Goal: Entertainment & Leisure: Browse casually

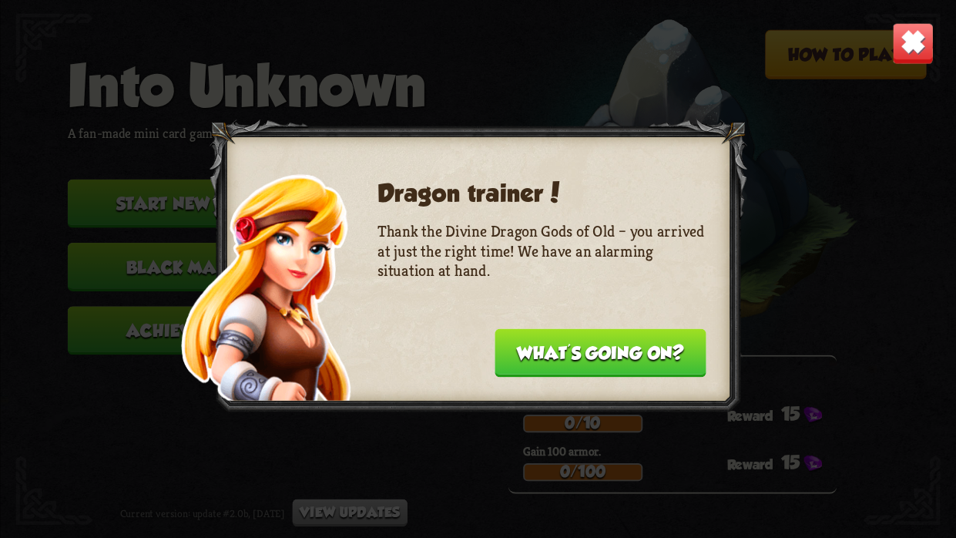
click at [638, 349] on button "What's going on?" at bounding box center [600, 353] width 211 height 49
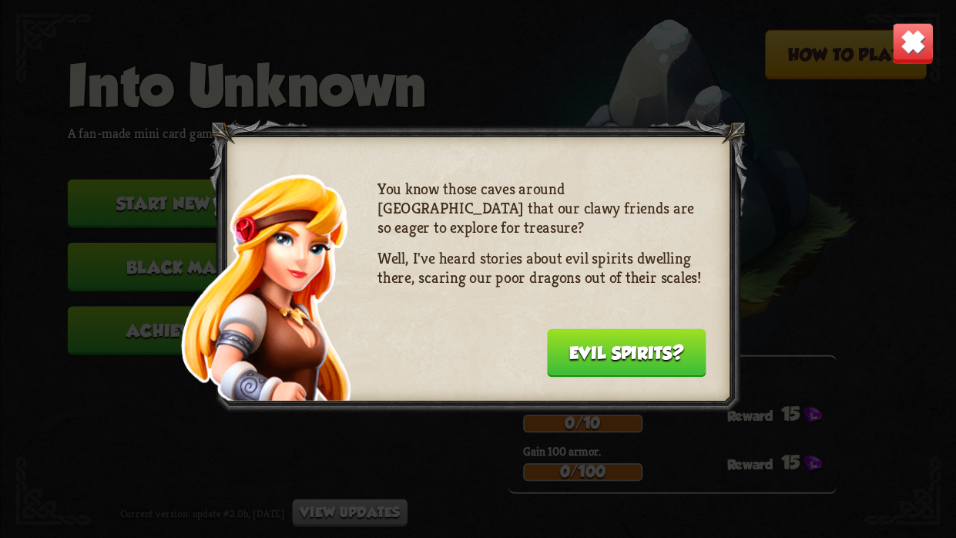
click at [598, 353] on button "Evil spirits?" at bounding box center [625, 353] width 159 height 49
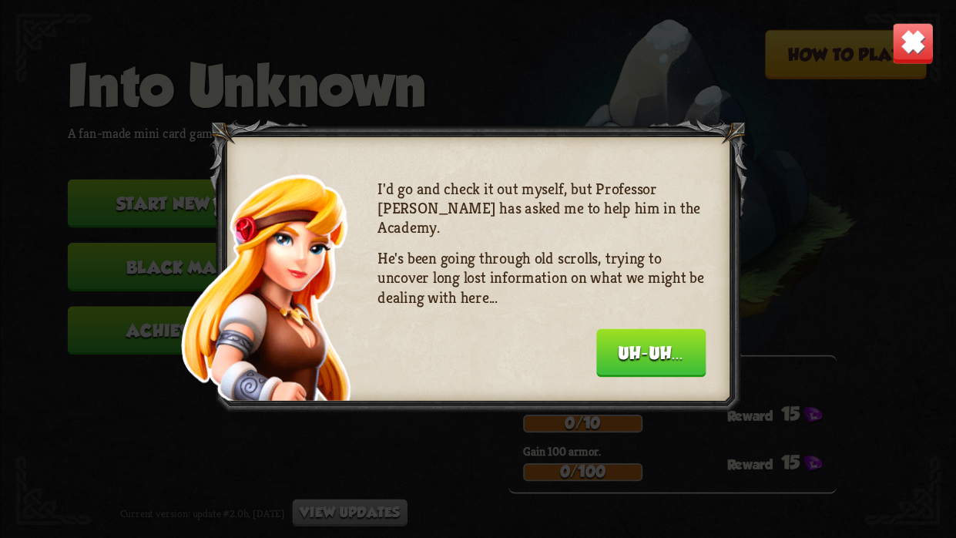
click at [593, 351] on div "I'd go and check it out myself, but Professor Hogwin has asked me to help him i…" at bounding box center [541, 276] width 329 height 194
click at [616, 354] on button "Uh-uh..." at bounding box center [651, 353] width 110 height 49
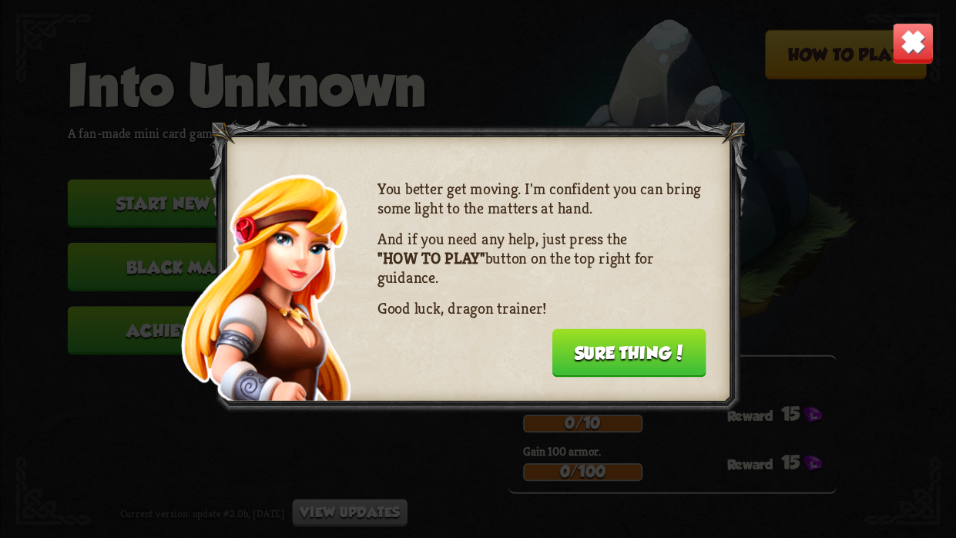
click at [901, 42] on img at bounding box center [913, 43] width 42 height 42
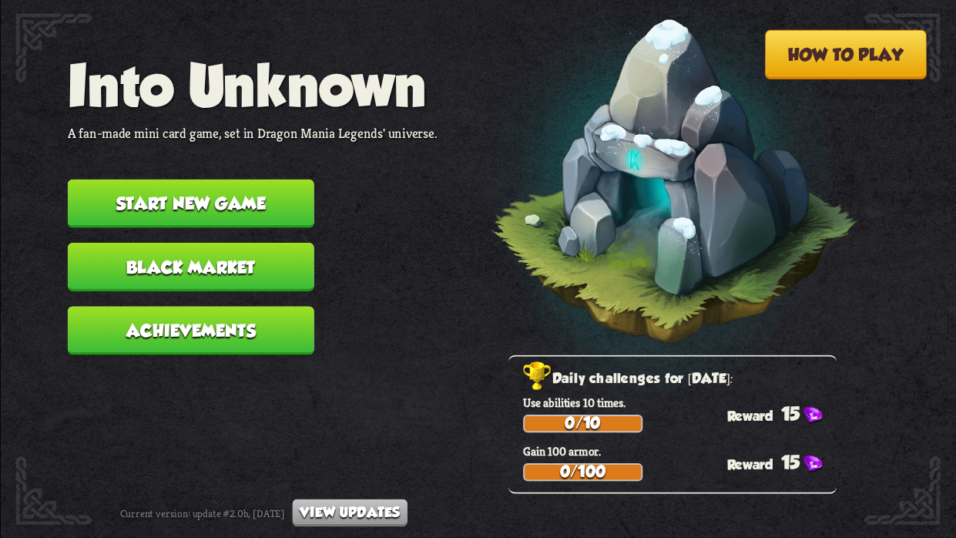
click at [260, 252] on button "Black Market" at bounding box center [190, 267] width 247 height 49
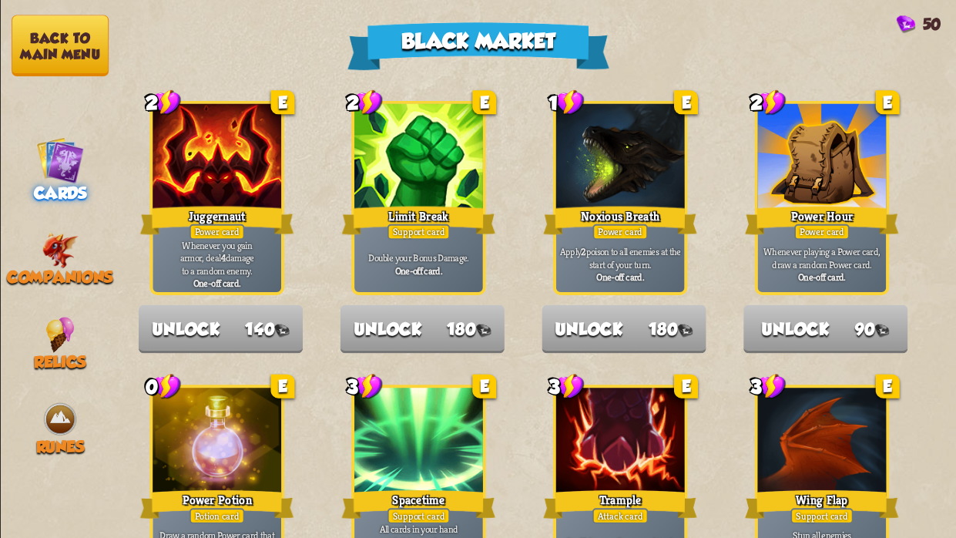
scroll to position [1601, 0]
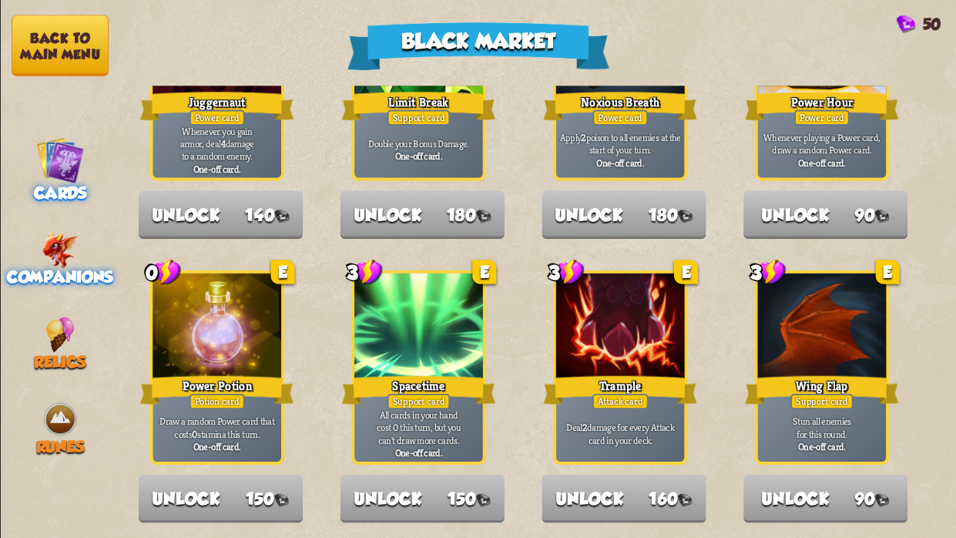
click at [51, 252] on img at bounding box center [60, 250] width 36 height 36
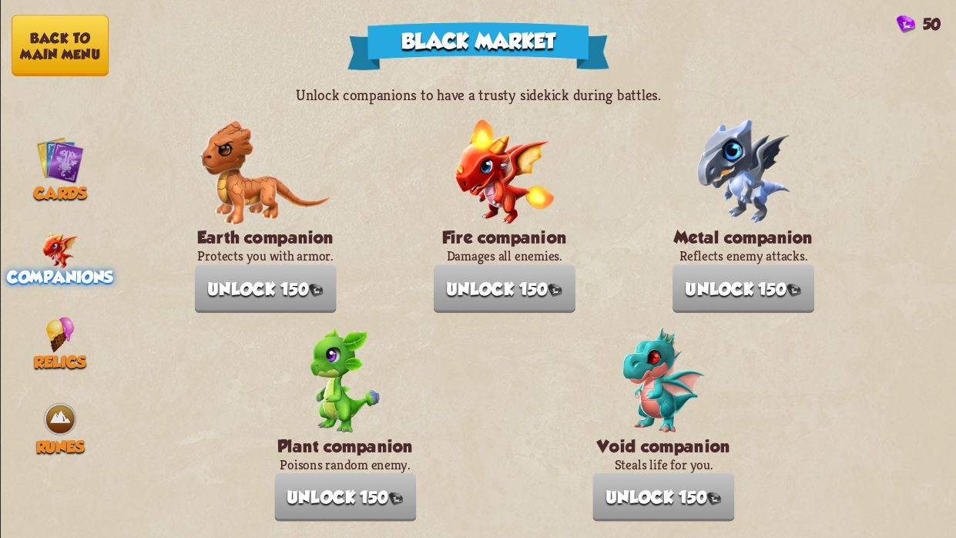
click at [84, 38] on button "Back to main menu" at bounding box center [60, 45] width 97 height 61
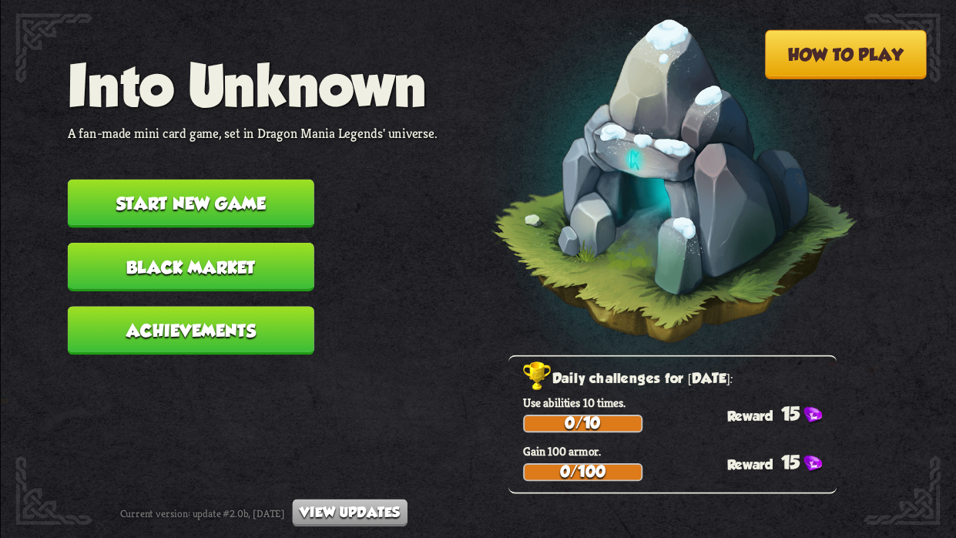
click at [231, 186] on button "Start new game" at bounding box center [190, 203] width 247 height 49
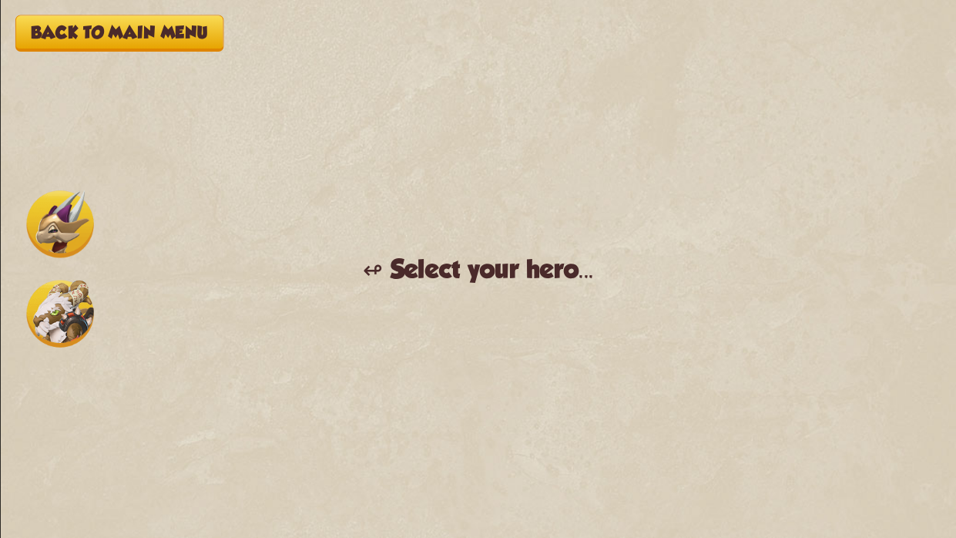
click at [62, 304] on img at bounding box center [59, 313] width 67 height 67
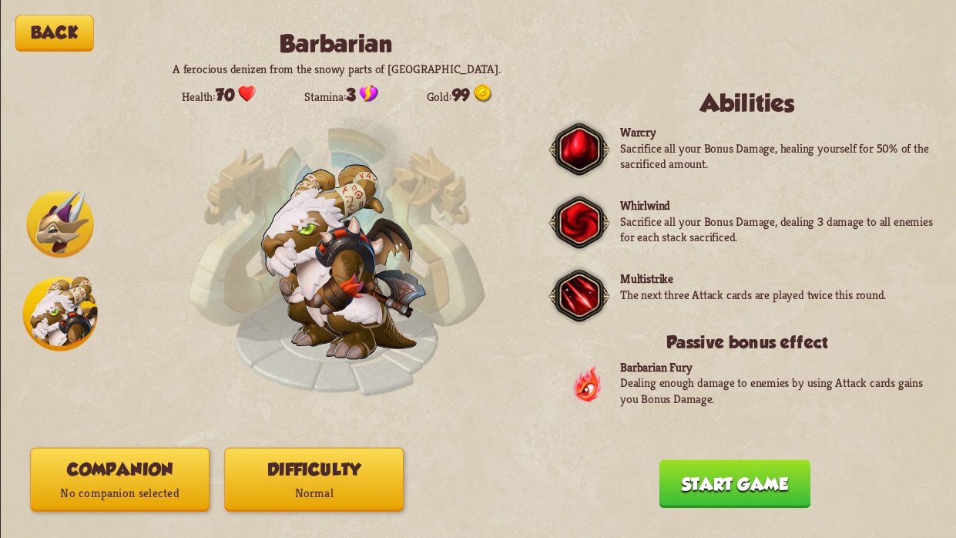
click at [714, 481] on button "Start game" at bounding box center [735, 483] width 152 height 49
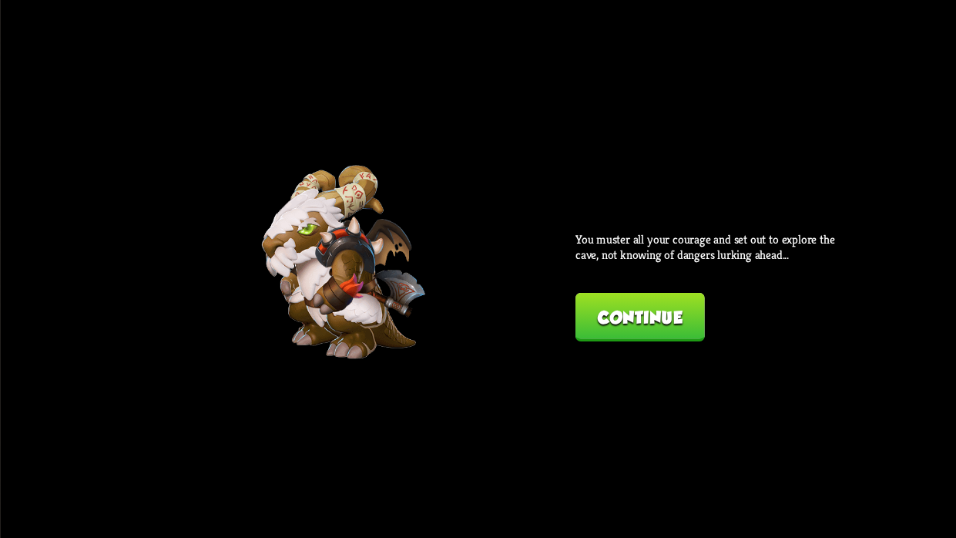
click at [656, 308] on button "Continue" at bounding box center [639, 317] width 129 height 49
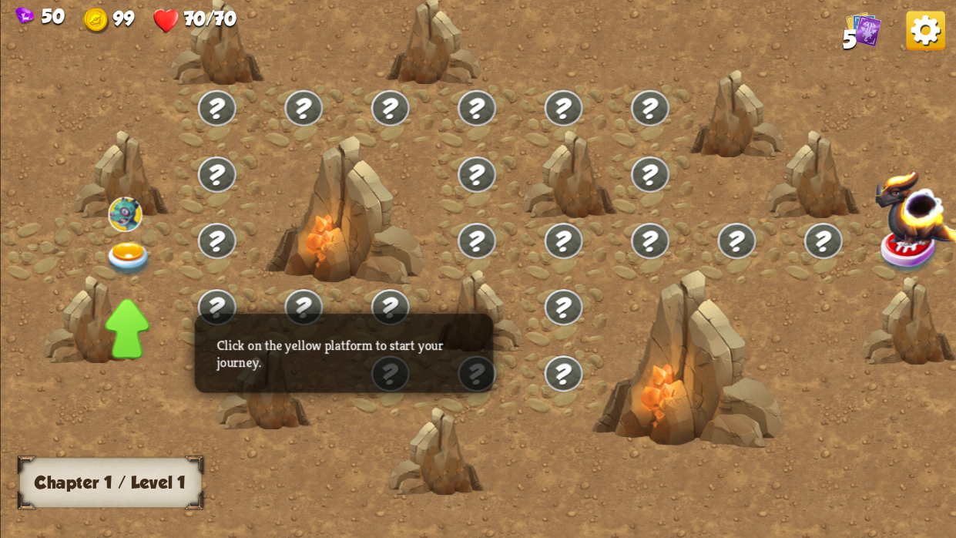
click at [120, 244] on img at bounding box center [129, 259] width 48 height 35
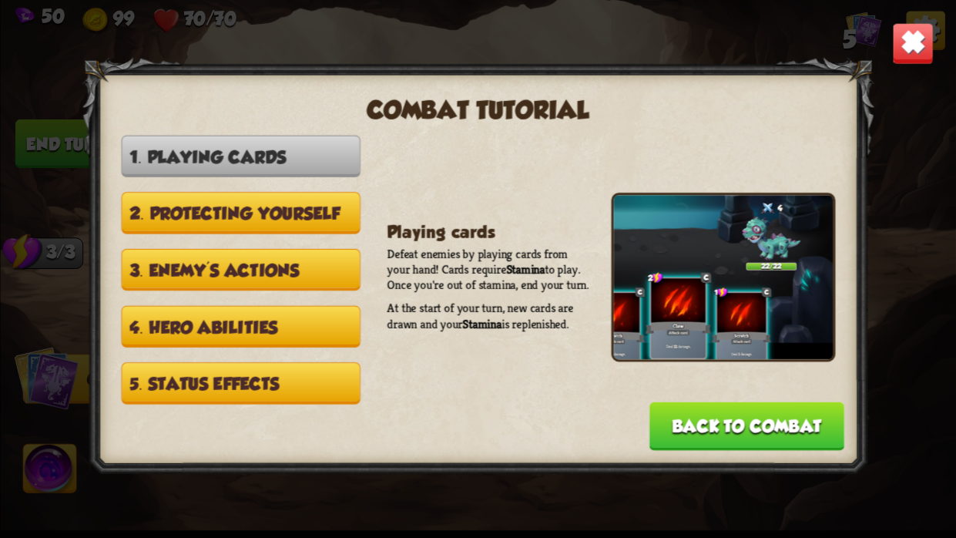
click at [238, 285] on div "Combat tutorial 1. Playing cards 2. Protecting yourself 3. Enemy's actions 4. H…" at bounding box center [478, 269] width 956 height 538
click at [710, 413] on button "Back to combat" at bounding box center [746, 426] width 195 height 49
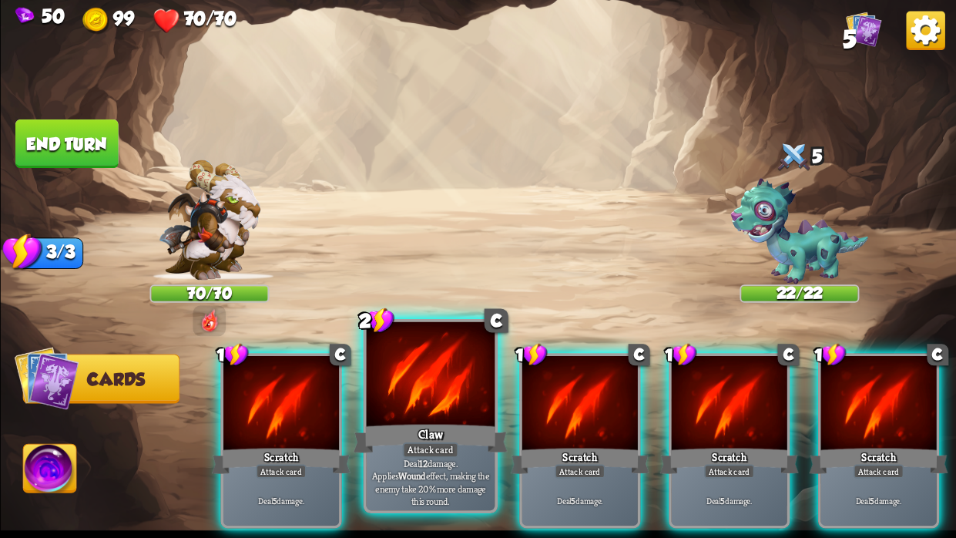
click at [442, 408] on div at bounding box center [430, 376] width 129 height 109
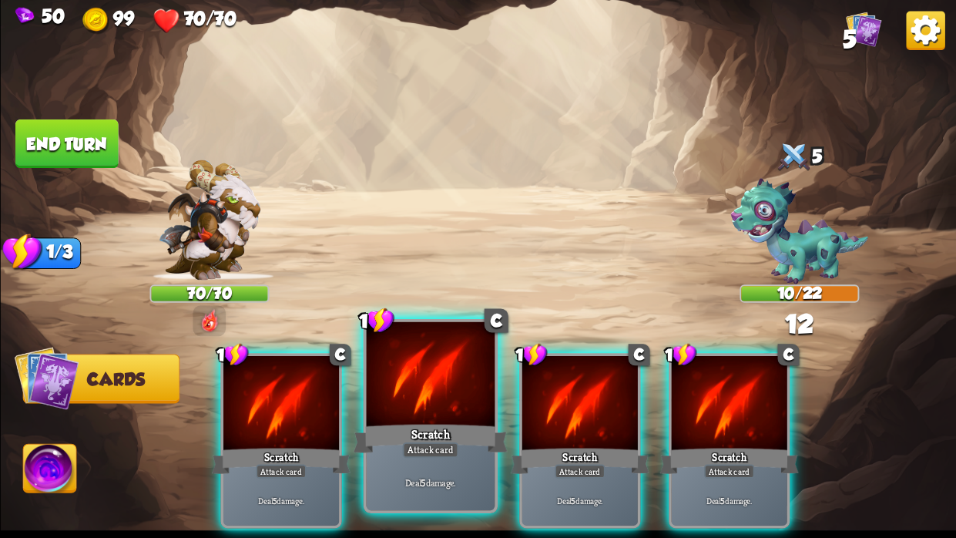
click at [428, 407] on div at bounding box center [430, 376] width 129 height 109
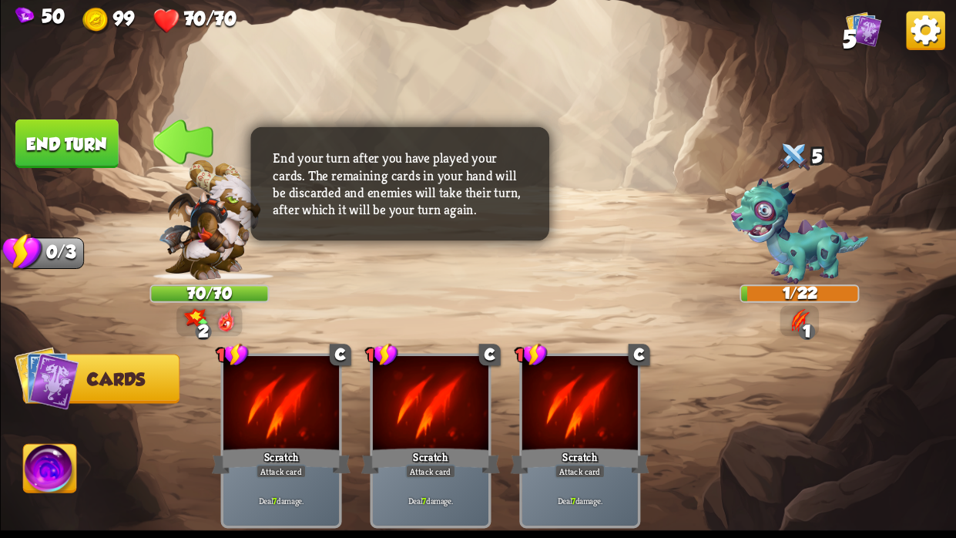
click at [74, 135] on button "End turn" at bounding box center [66, 143] width 103 height 49
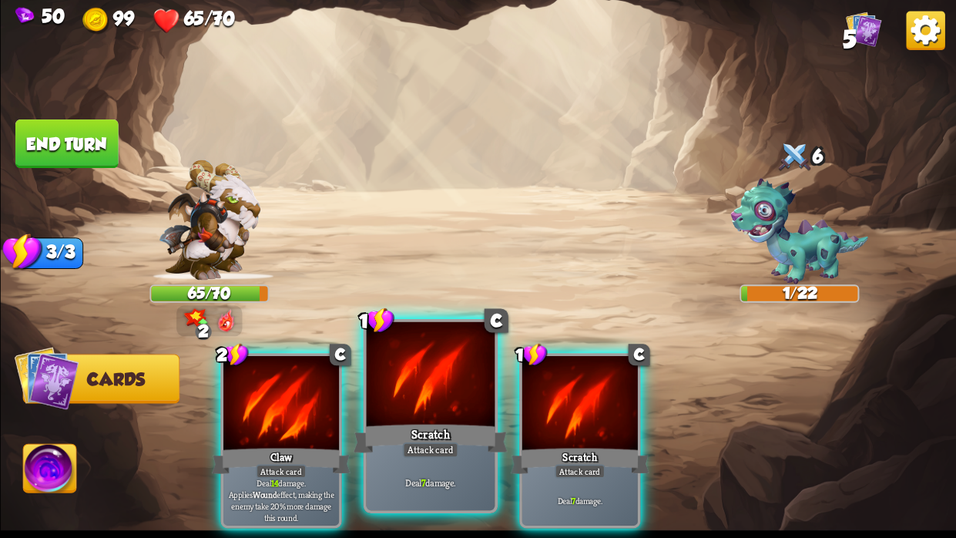
click at [409, 406] on div at bounding box center [430, 376] width 129 height 109
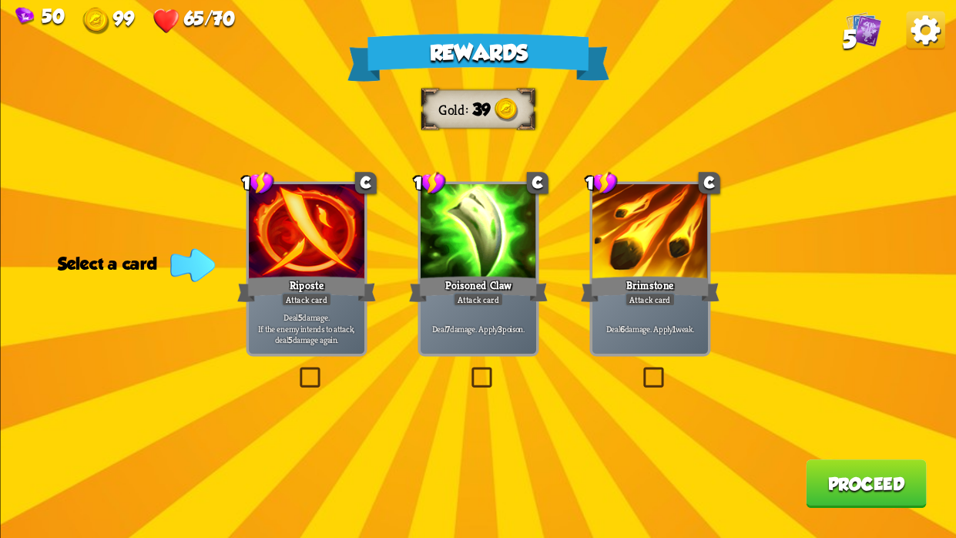
click at [468, 370] on label at bounding box center [468, 370] width 0 height 0
click at [0, 0] on input "checkbox" at bounding box center [0, 0] width 0 height 0
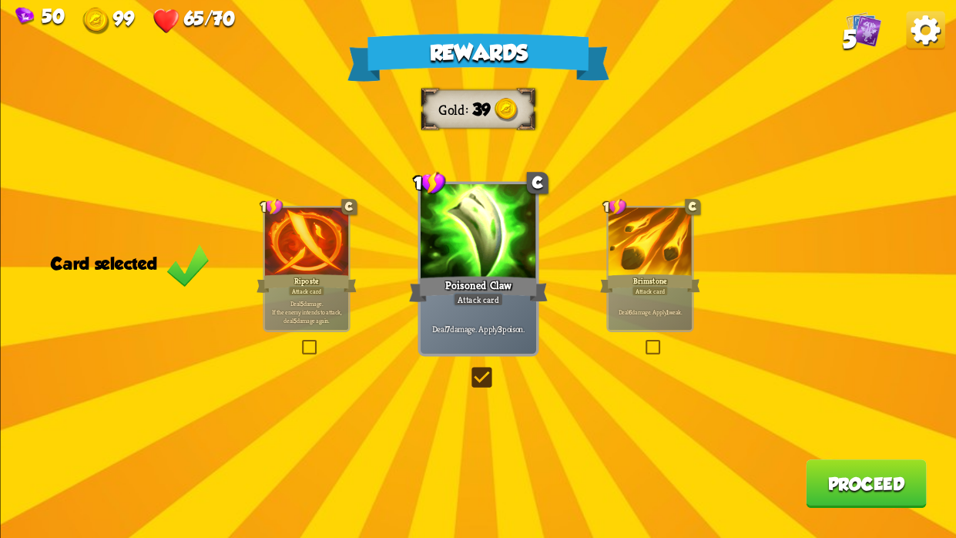
click at [864, 486] on button "Proceed" at bounding box center [866, 483] width 121 height 49
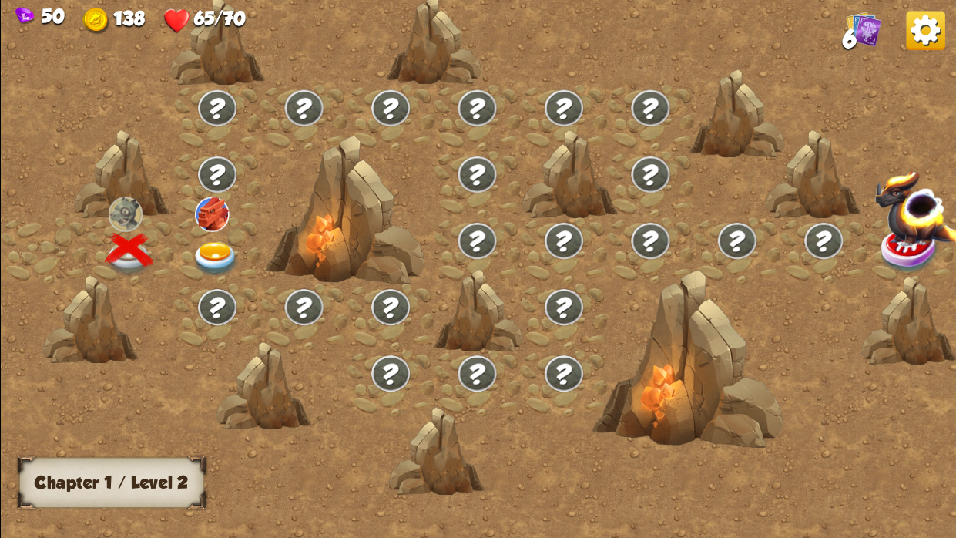
click at [199, 253] on img at bounding box center [215, 259] width 48 height 35
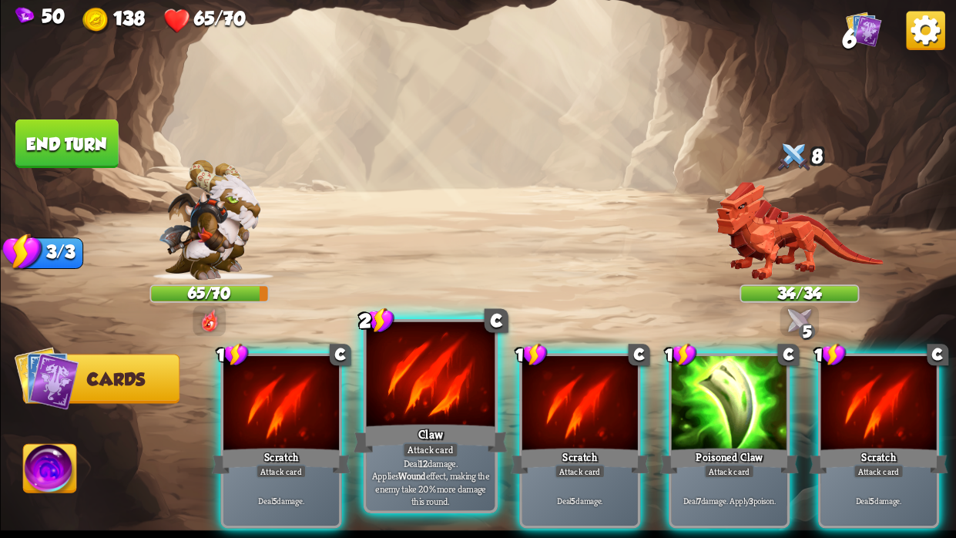
click at [446, 408] on div at bounding box center [430, 376] width 129 height 109
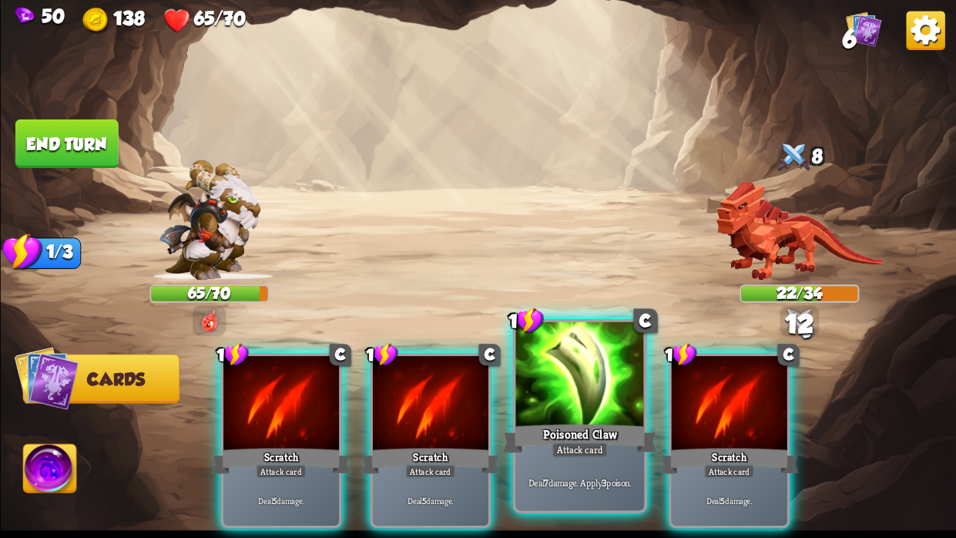
click at [600, 421] on div "Poisoned Claw" at bounding box center [579, 438] width 154 height 35
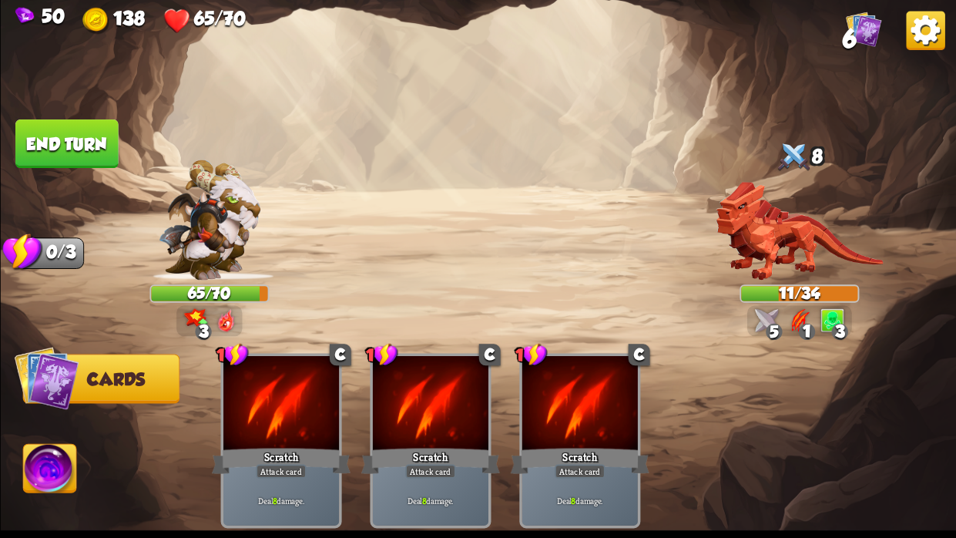
click at [75, 138] on button "End turn" at bounding box center [66, 143] width 103 height 49
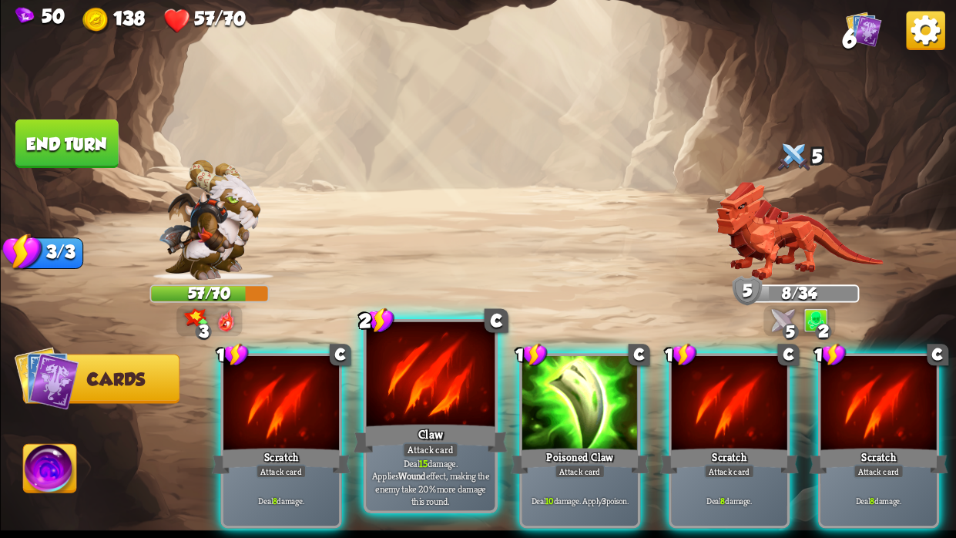
click at [442, 405] on div at bounding box center [430, 376] width 129 height 109
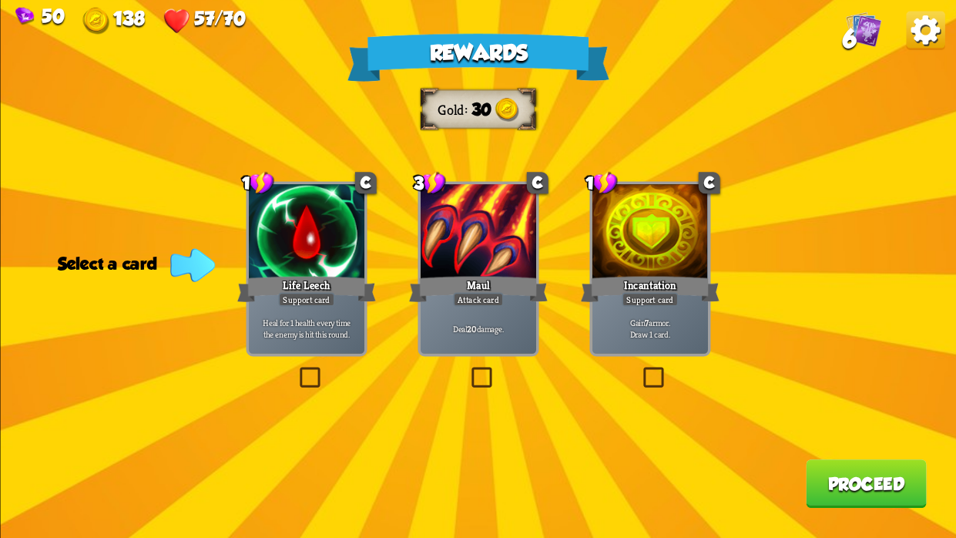
click at [468, 370] on label at bounding box center [468, 370] width 0 height 0
click at [0, 0] on input "checkbox" at bounding box center [0, 0] width 0 height 0
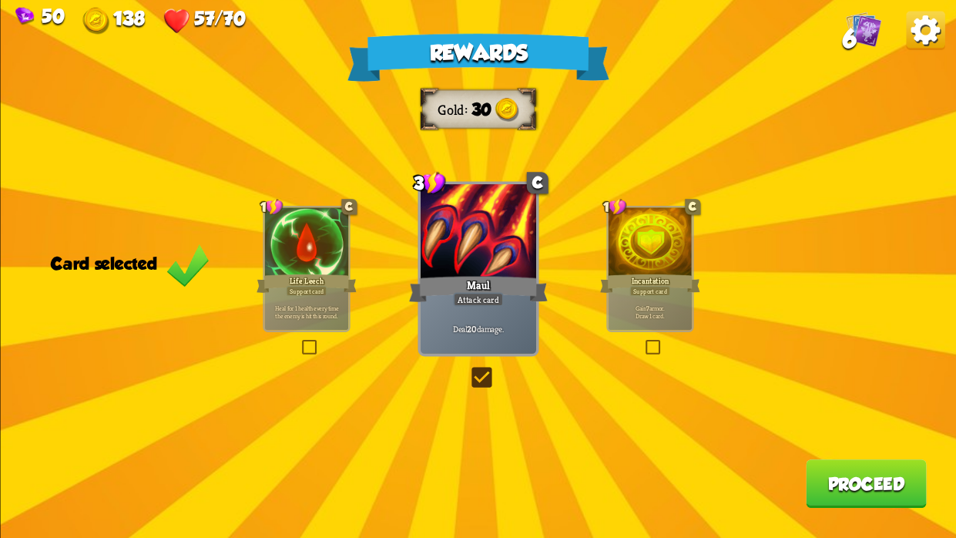
click at [468, 370] on label at bounding box center [468, 370] width 0 height 0
click at [0, 0] on input "checkbox" at bounding box center [0, 0] width 0 height 0
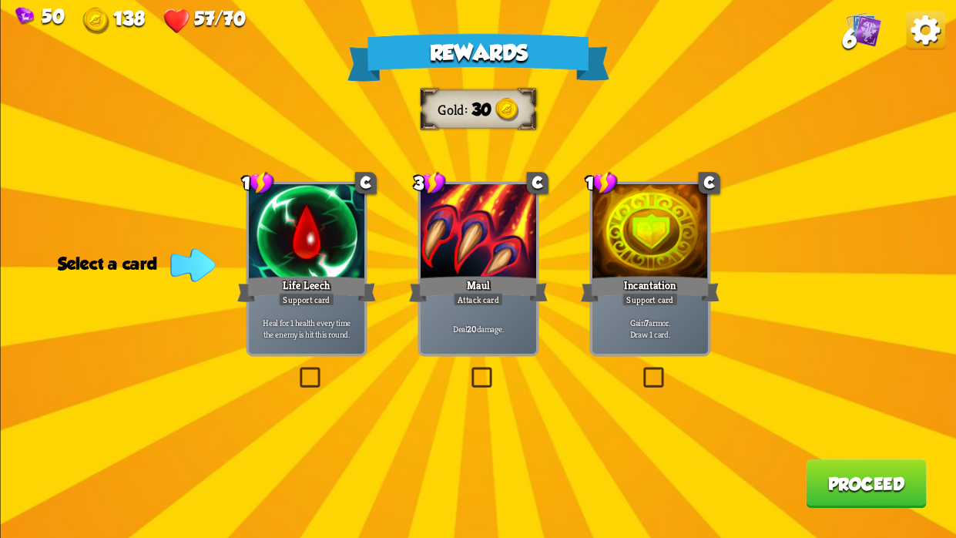
click at [639, 370] on label at bounding box center [639, 370] width 0 height 0
click at [0, 0] on input "checkbox" at bounding box center [0, 0] width 0 height 0
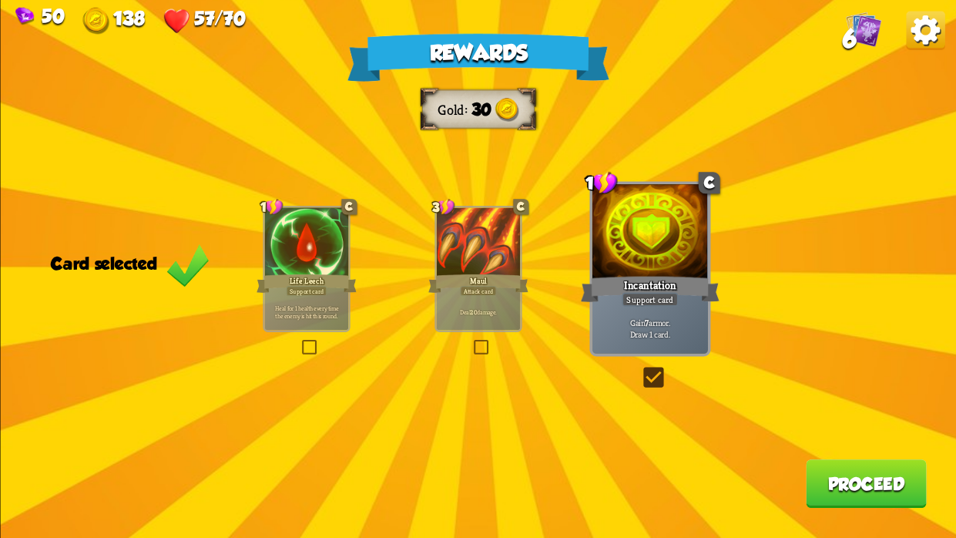
click at [895, 491] on button "Proceed" at bounding box center [866, 483] width 121 height 49
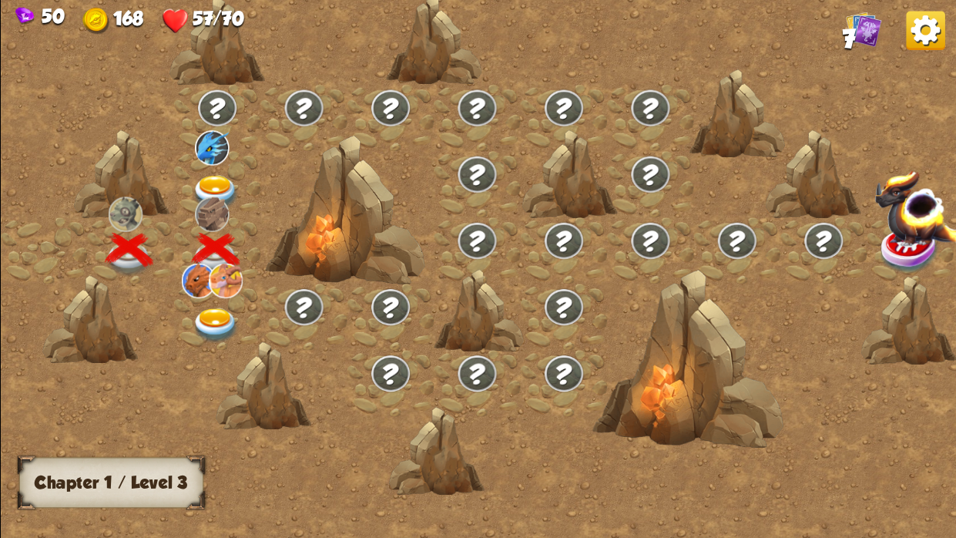
click at [216, 308] on img at bounding box center [215, 325] width 48 height 35
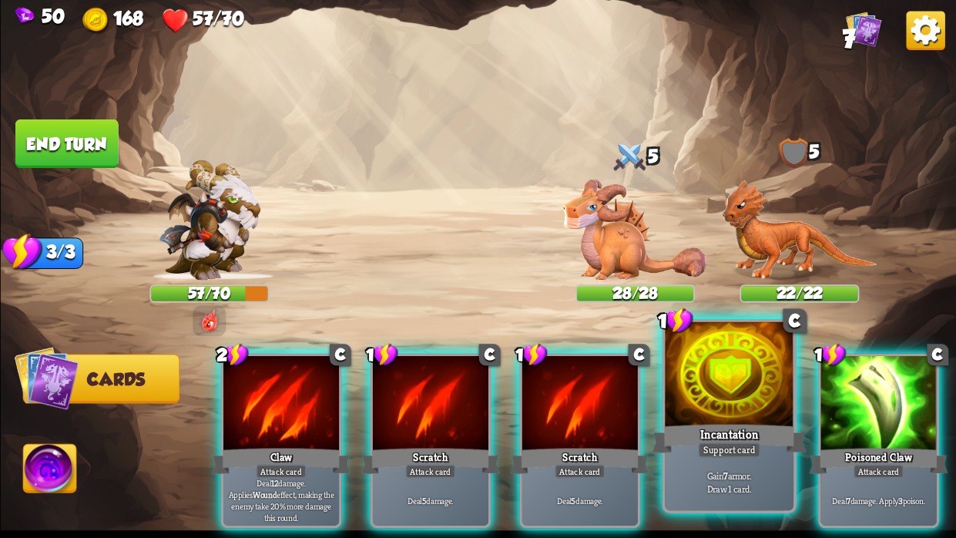
click at [737, 399] on div at bounding box center [729, 376] width 129 height 109
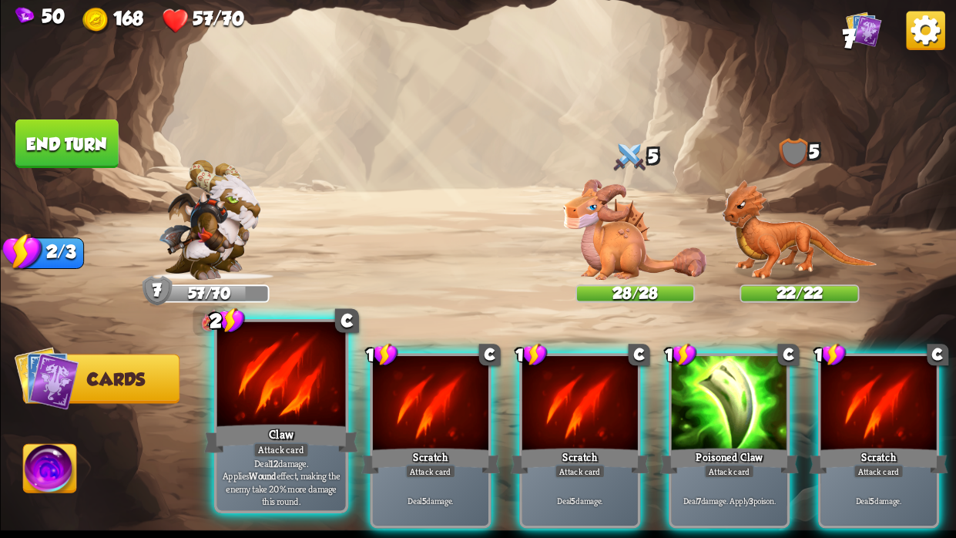
click at [261, 420] on div at bounding box center [280, 376] width 129 height 109
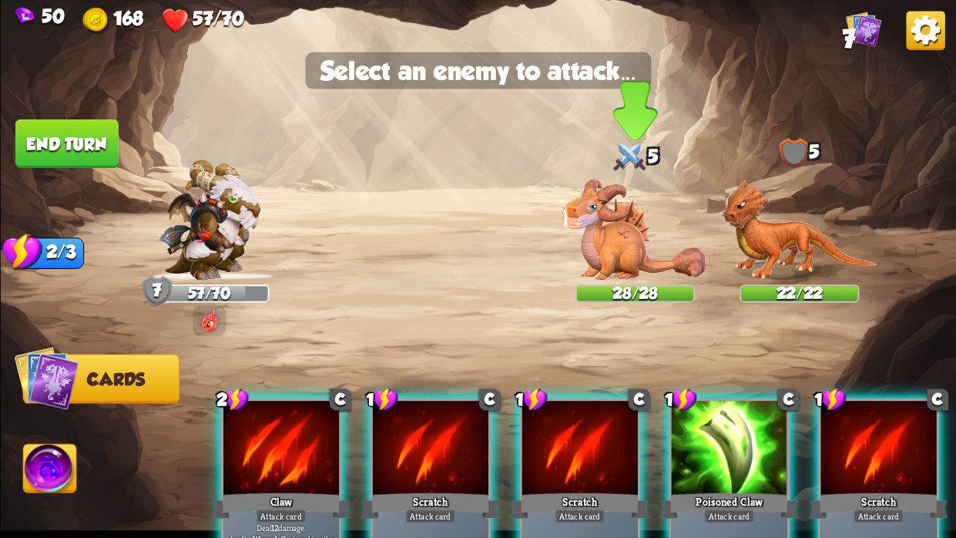
click at [609, 240] on img at bounding box center [634, 229] width 143 height 101
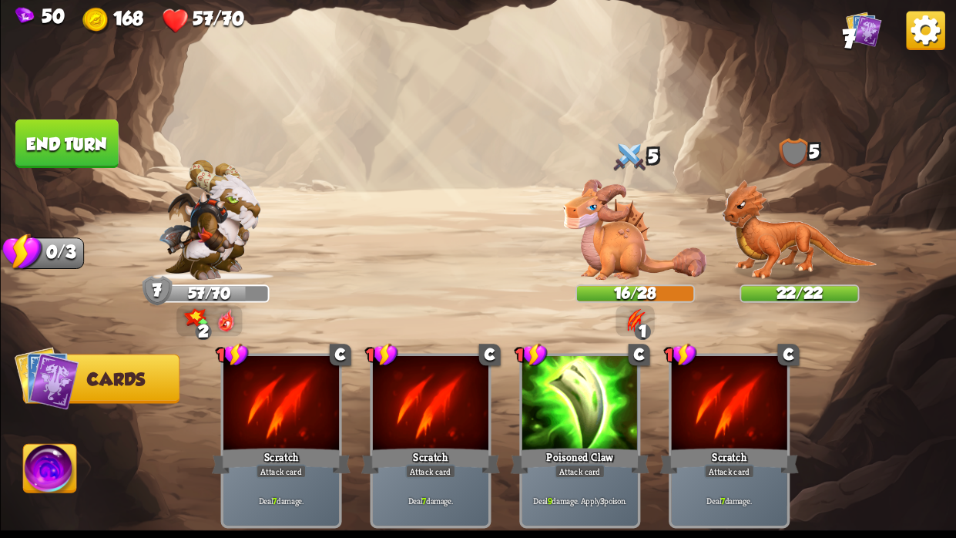
click at [109, 130] on button "End turn" at bounding box center [66, 143] width 103 height 49
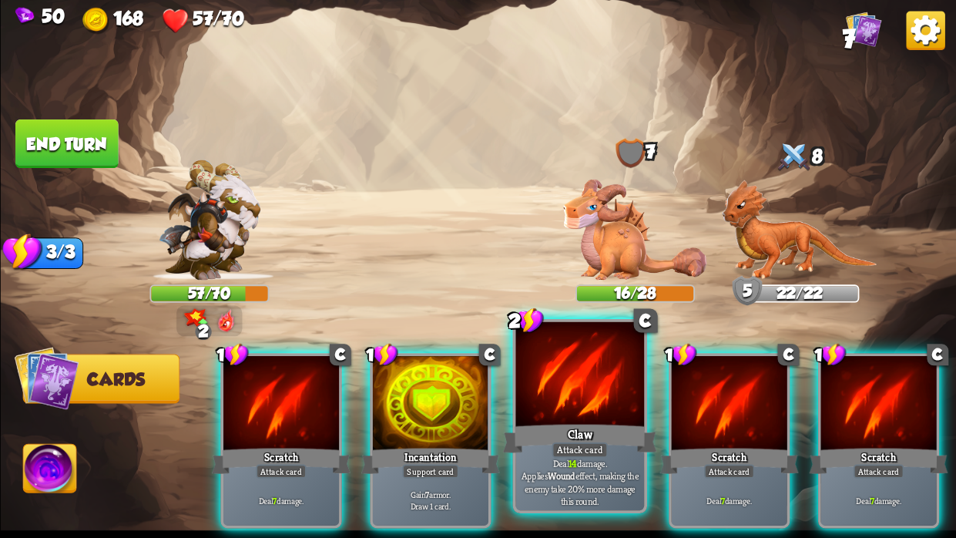
click at [552, 429] on div "Claw" at bounding box center [579, 438] width 154 height 35
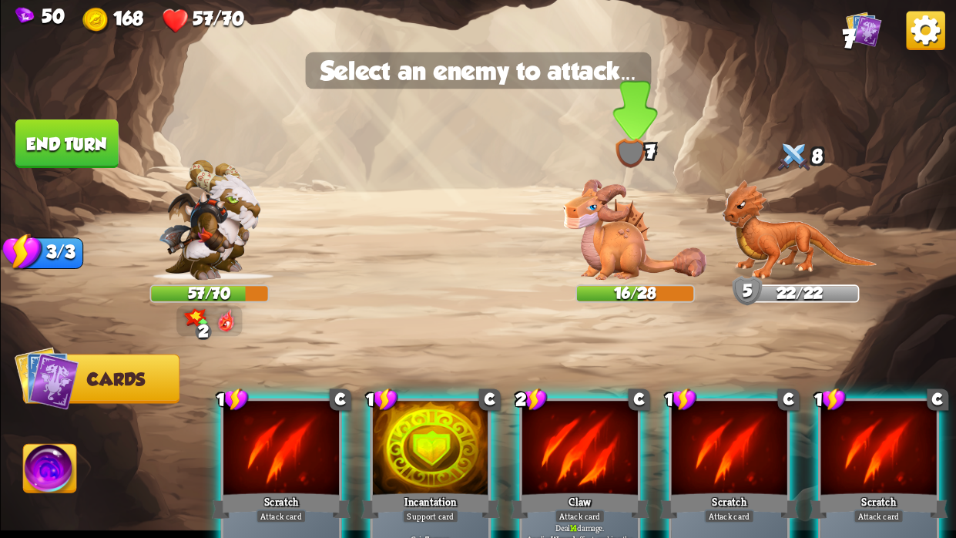
click at [596, 265] on img at bounding box center [634, 229] width 143 height 101
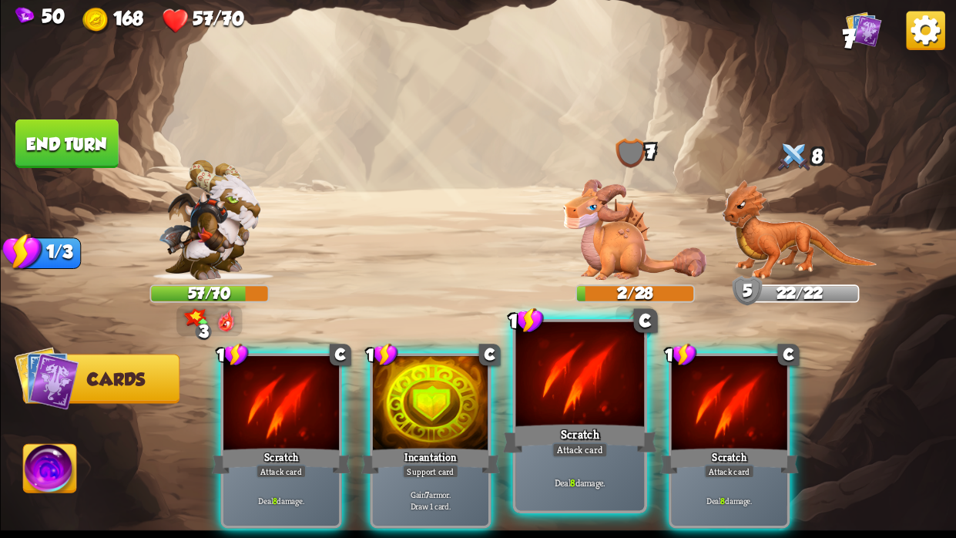
click at [582, 413] on div at bounding box center [579, 376] width 129 height 109
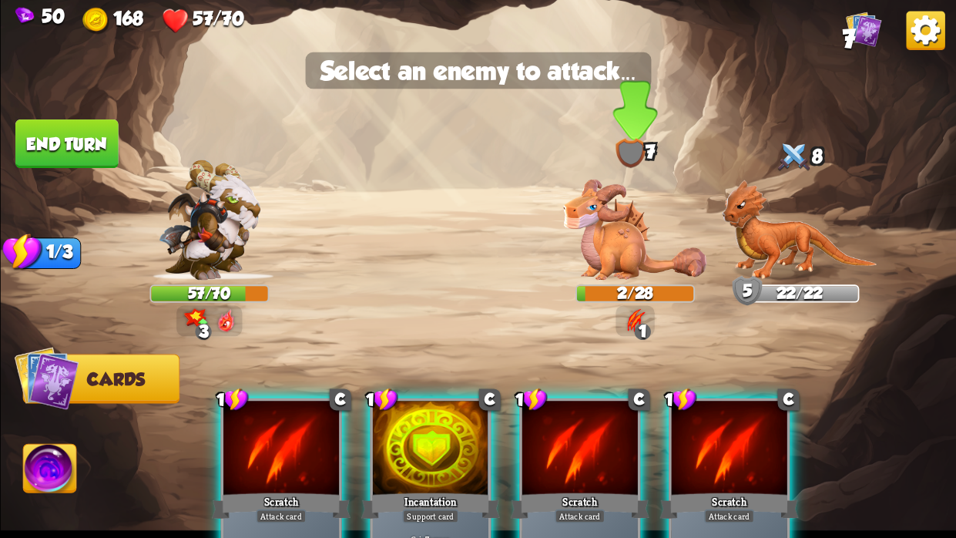
click at [618, 236] on img at bounding box center [634, 229] width 143 height 101
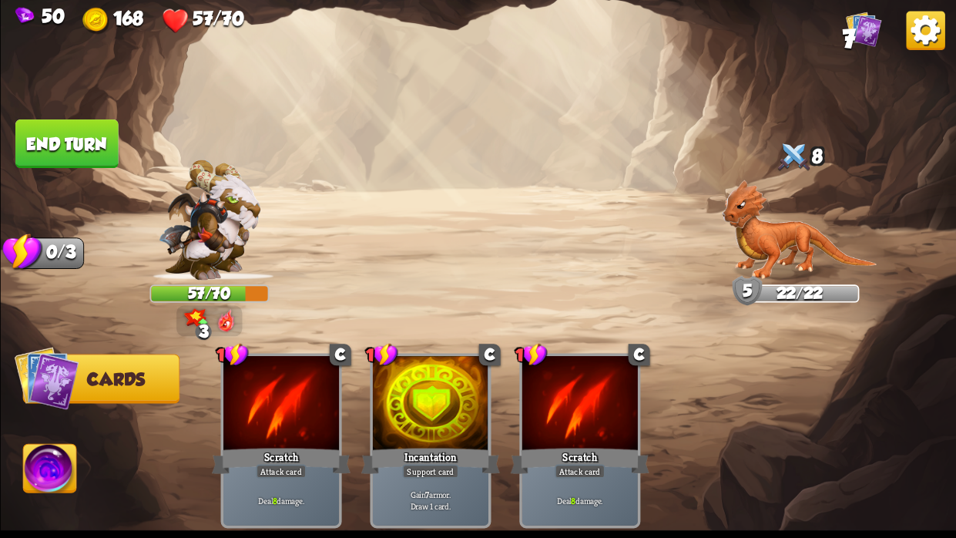
click at [90, 147] on button "End turn" at bounding box center [66, 143] width 103 height 49
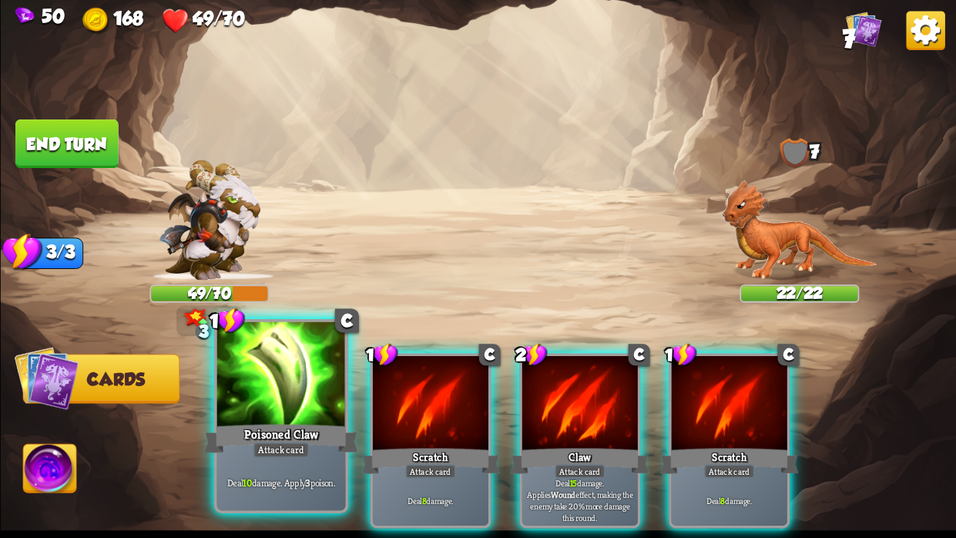
click at [255, 424] on div "Poisoned Claw" at bounding box center [281, 438] width 154 height 35
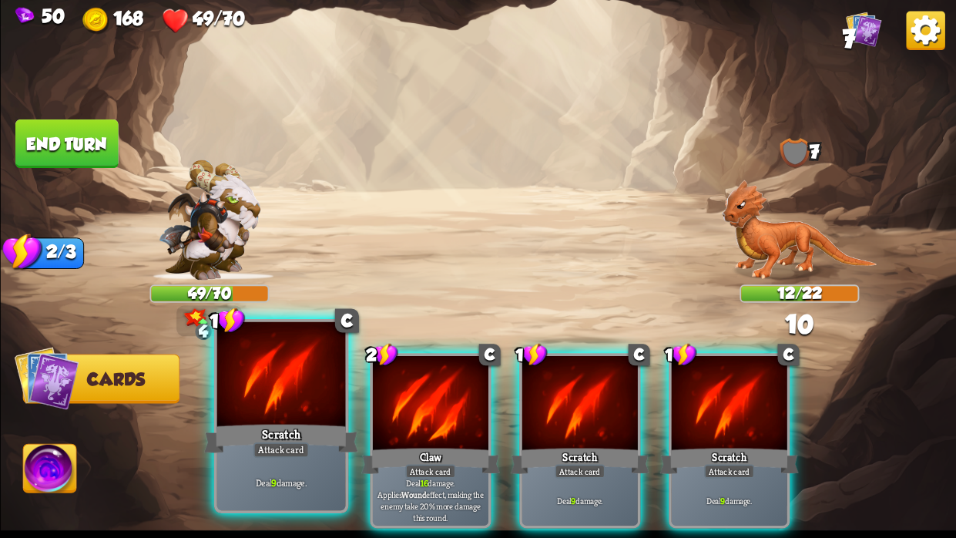
click at [292, 384] on div at bounding box center [280, 376] width 129 height 109
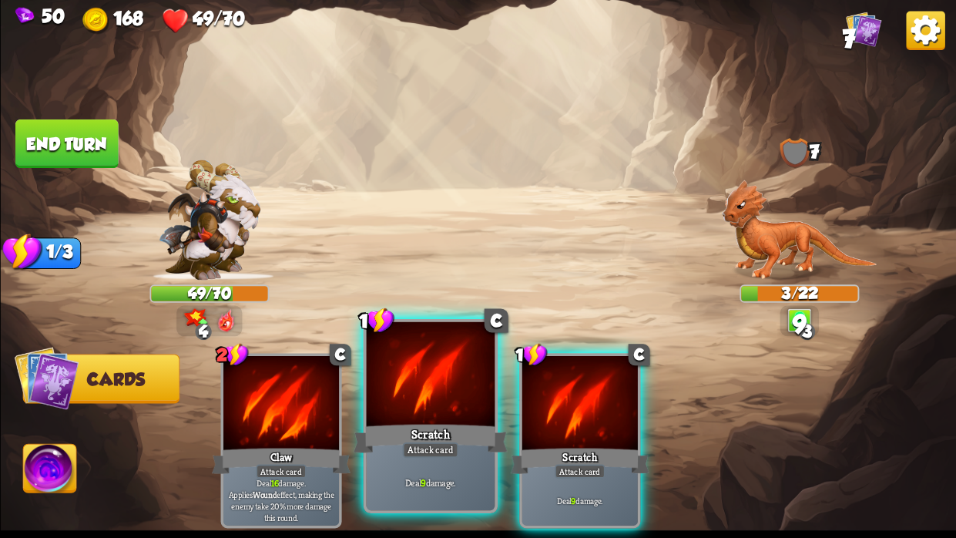
click at [387, 414] on div at bounding box center [430, 376] width 129 height 109
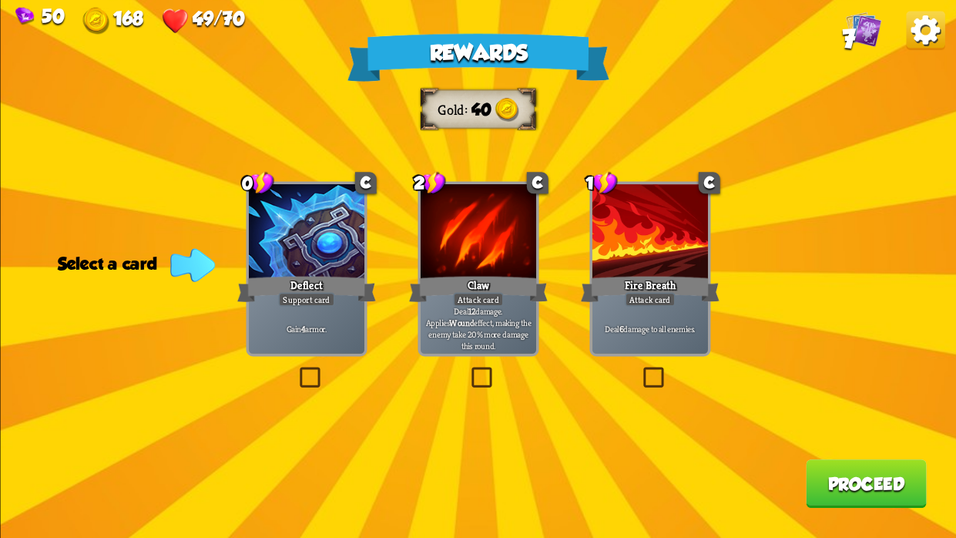
click at [639, 370] on label at bounding box center [639, 370] width 0 height 0
click at [0, 0] on input "checkbox" at bounding box center [0, 0] width 0 height 0
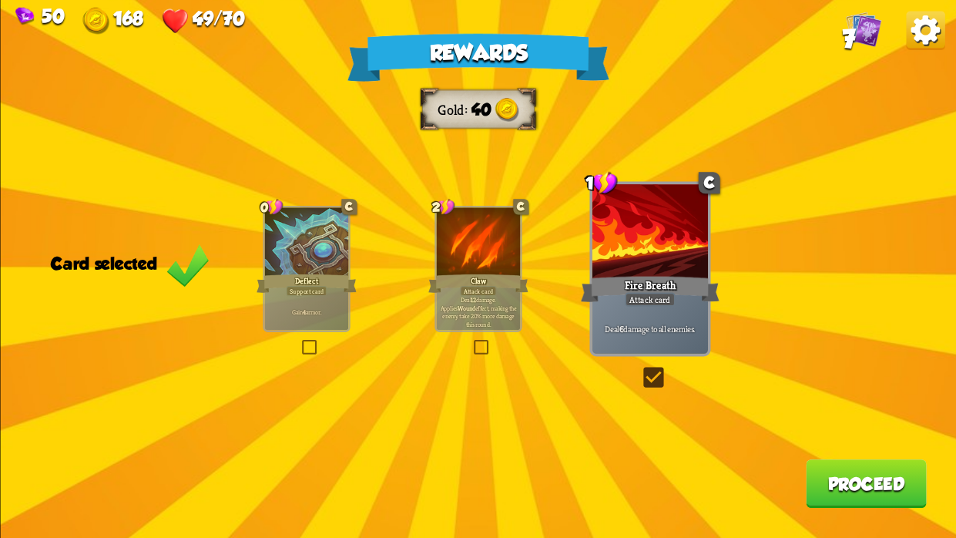
click at [846, 502] on button "Proceed" at bounding box center [866, 483] width 121 height 49
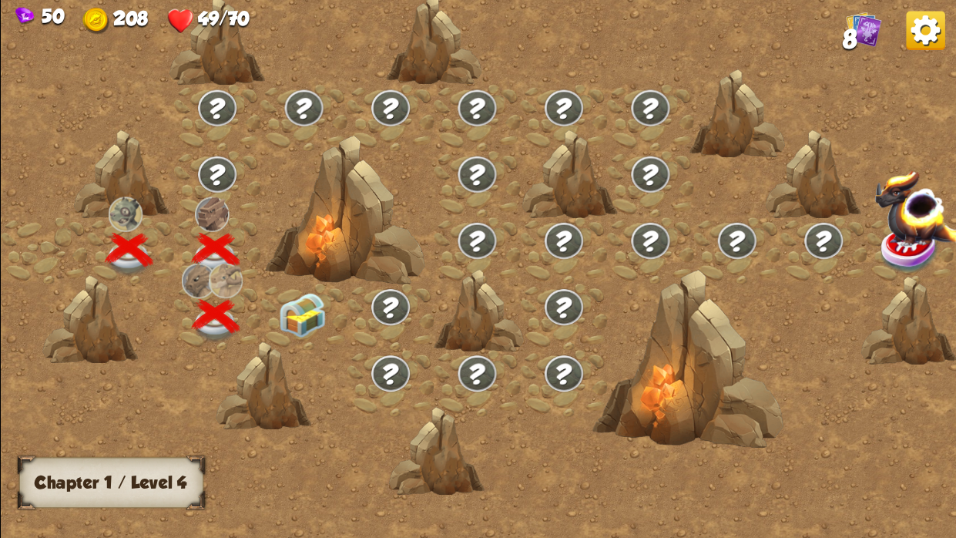
click at [304, 309] on img at bounding box center [302, 315] width 48 height 45
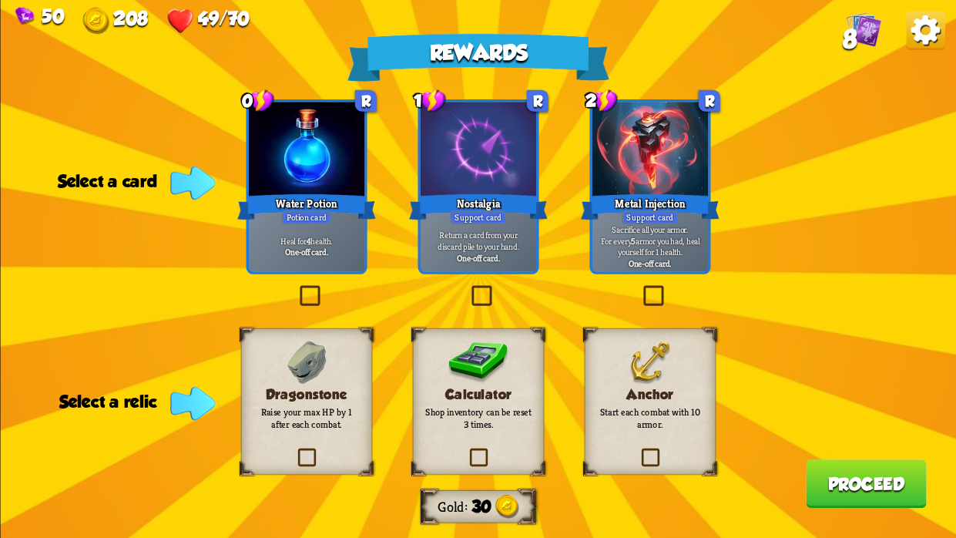
click at [639, 450] on label at bounding box center [639, 450] width 0 height 0
click at [0, 0] on input "checkbox" at bounding box center [0, 0] width 0 height 0
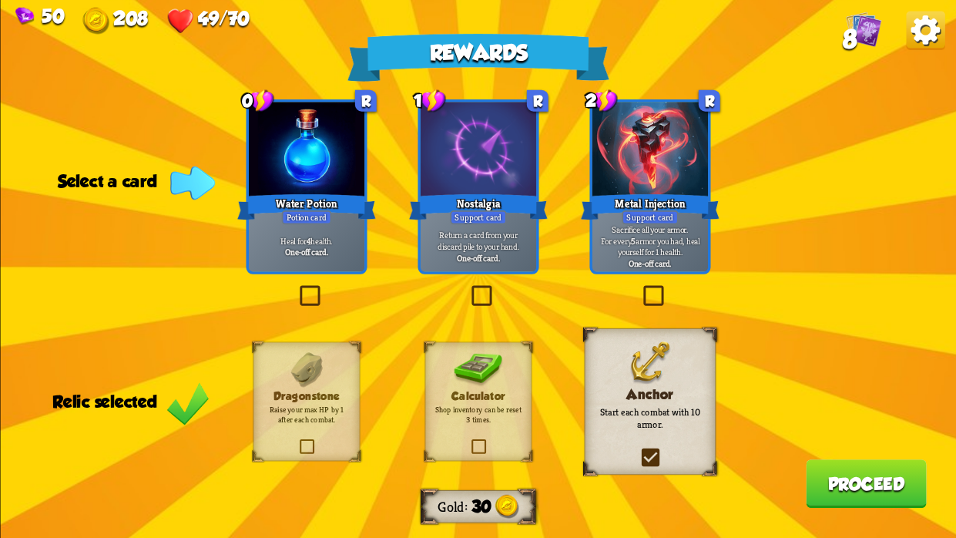
click at [296, 287] on label at bounding box center [296, 287] width 0 height 0
click at [0, 0] on input "checkbox" at bounding box center [0, 0] width 0 height 0
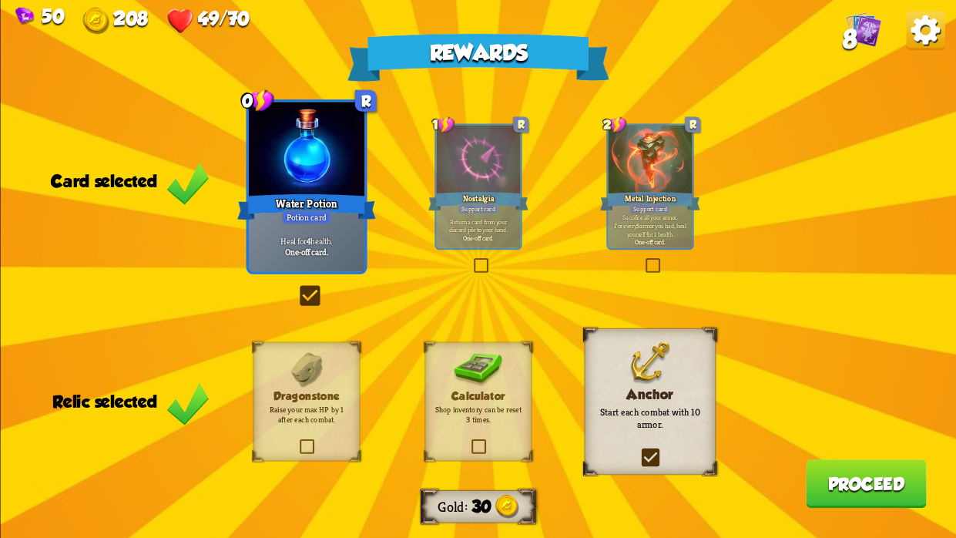
click at [848, 472] on button "Proceed" at bounding box center [866, 483] width 121 height 49
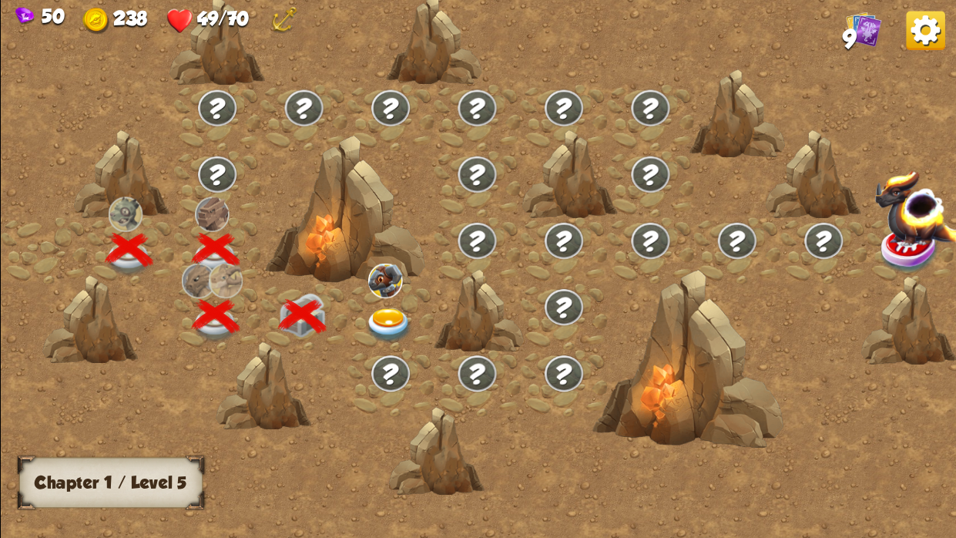
click at [384, 316] on img at bounding box center [388, 325] width 48 height 35
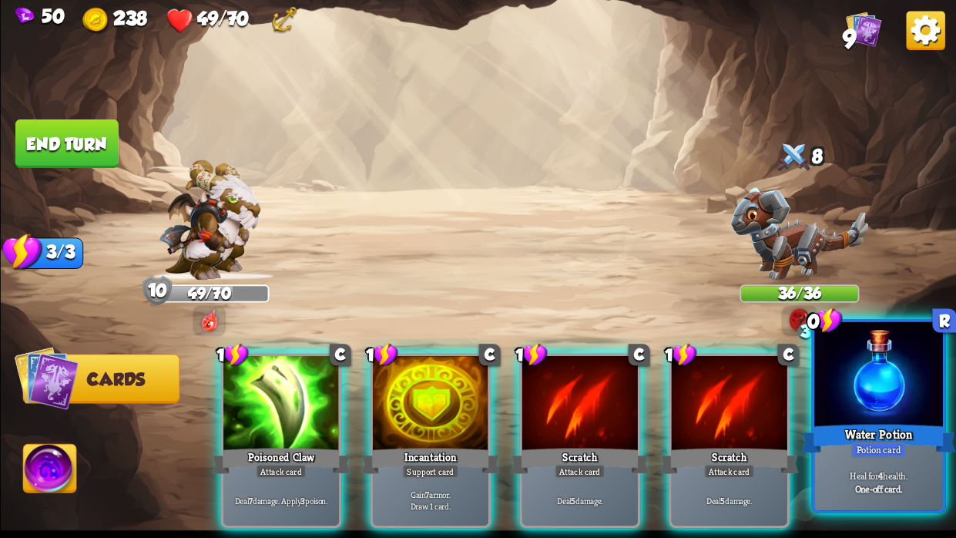
click at [860, 416] on div at bounding box center [878, 376] width 129 height 109
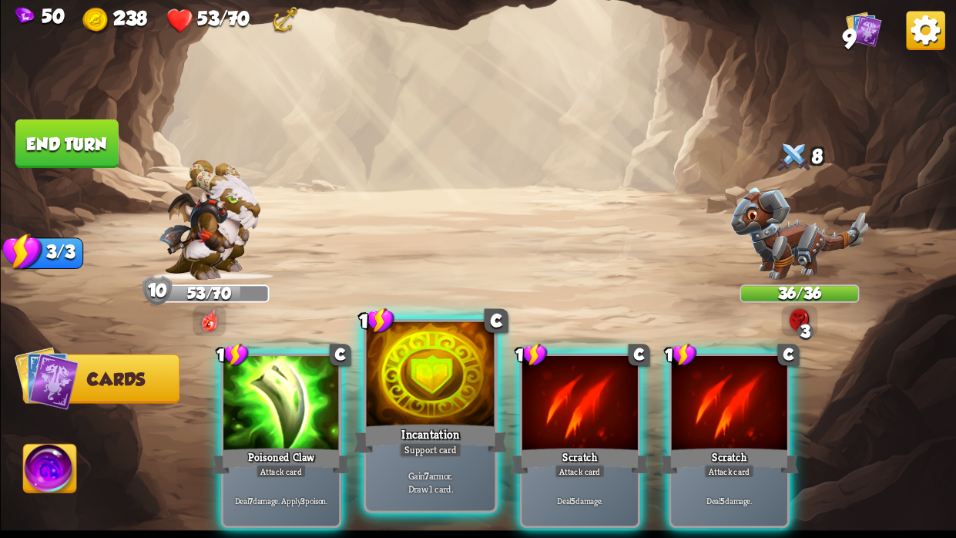
click at [412, 402] on div at bounding box center [430, 376] width 129 height 109
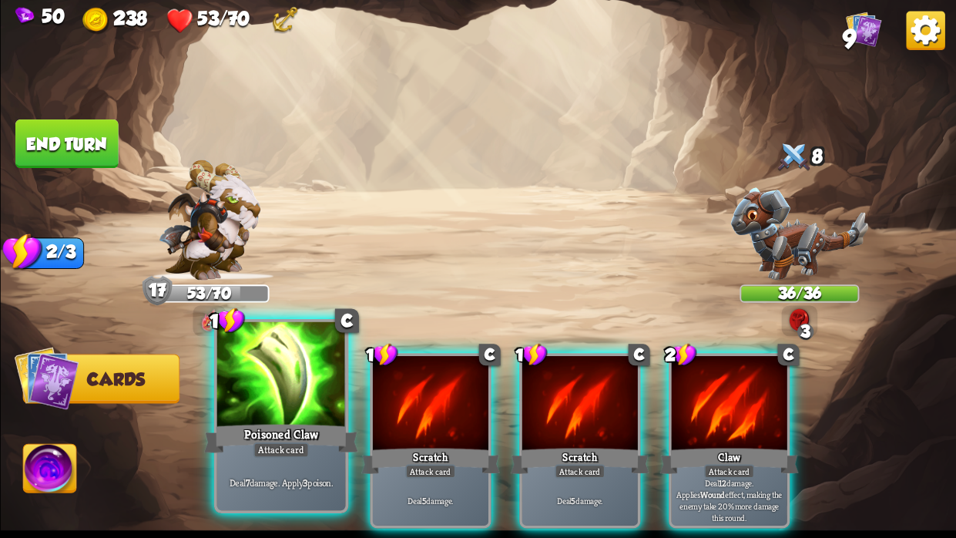
click at [315, 397] on div at bounding box center [280, 376] width 129 height 109
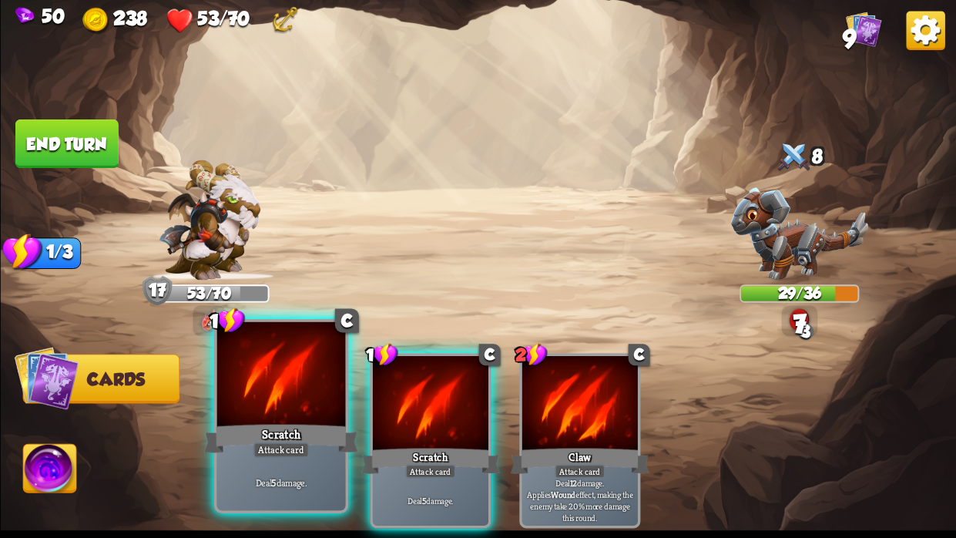
click at [263, 404] on div at bounding box center [280, 376] width 129 height 109
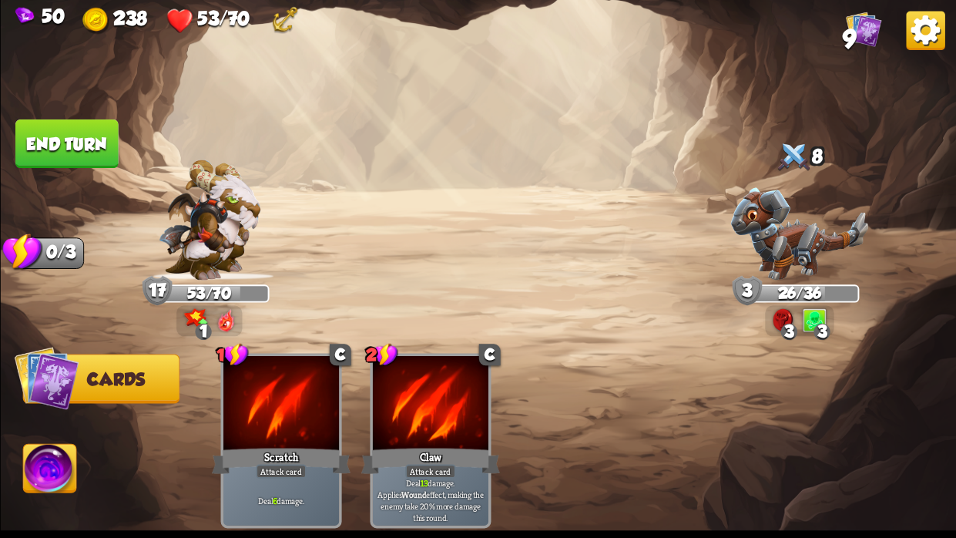
click at [82, 125] on button "End turn" at bounding box center [66, 143] width 103 height 49
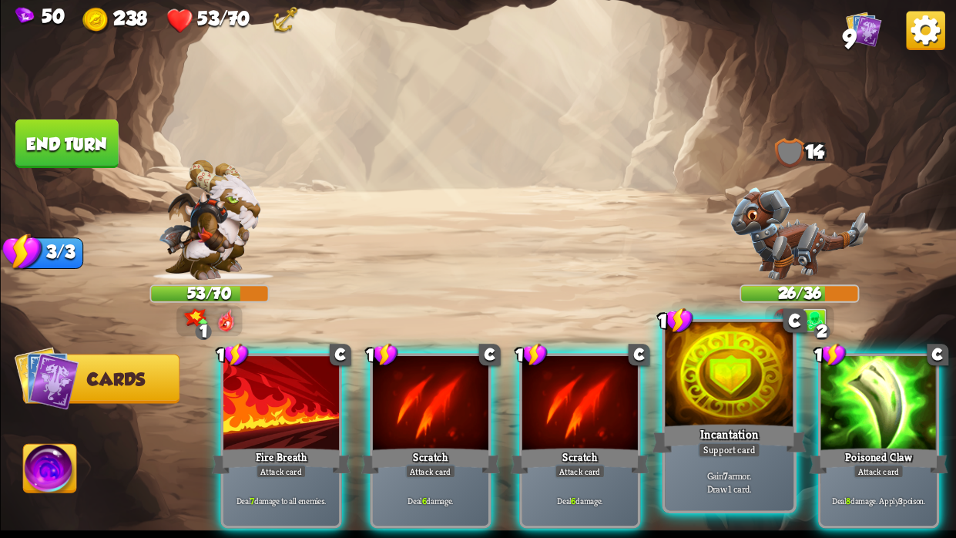
click at [721, 421] on div "Incantation" at bounding box center [729, 438] width 154 height 35
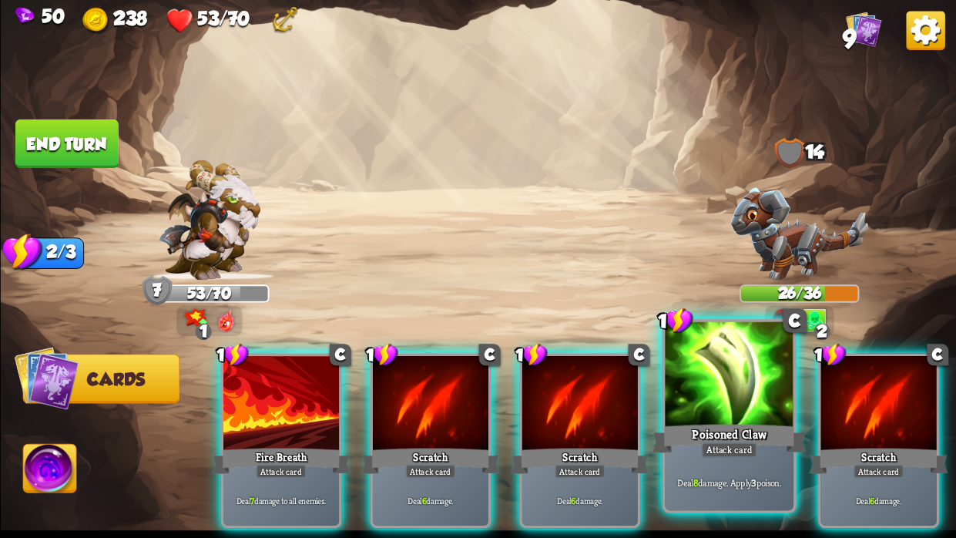
click at [699, 404] on div at bounding box center [729, 376] width 129 height 109
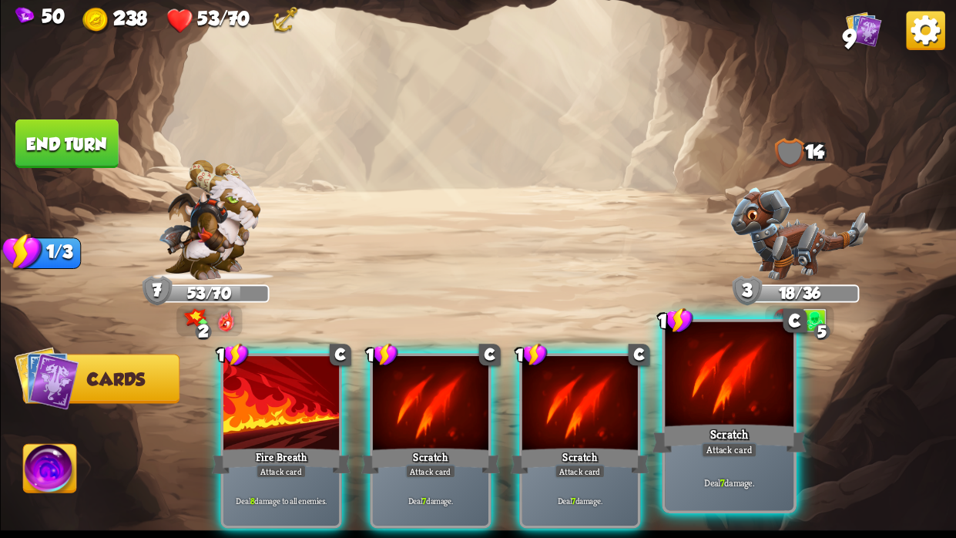
click at [707, 404] on div at bounding box center [729, 376] width 129 height 109
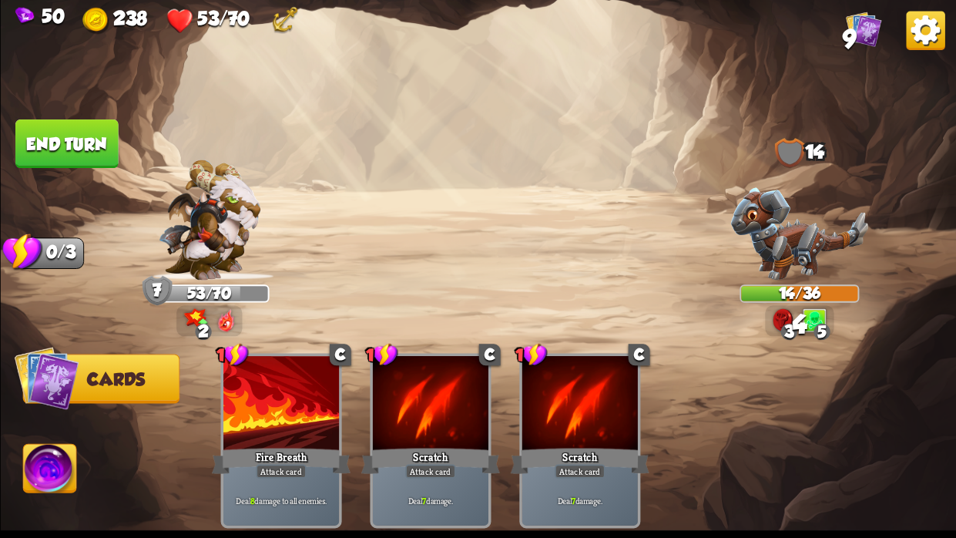
click at [47, 465] on img at bounding box center [49, 471] width 53 height 54
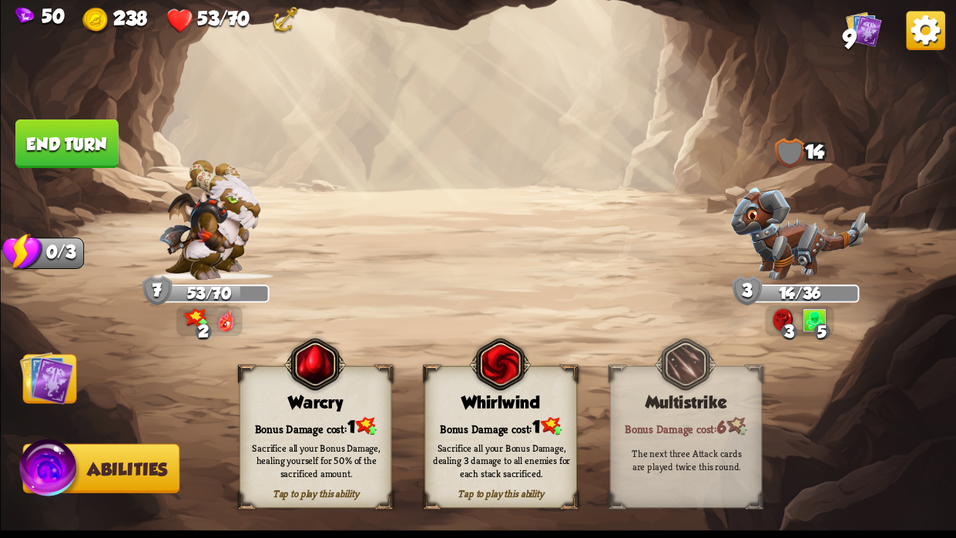
click at [33, 367] on img at bounding box center [46, 378] width 54 height 54
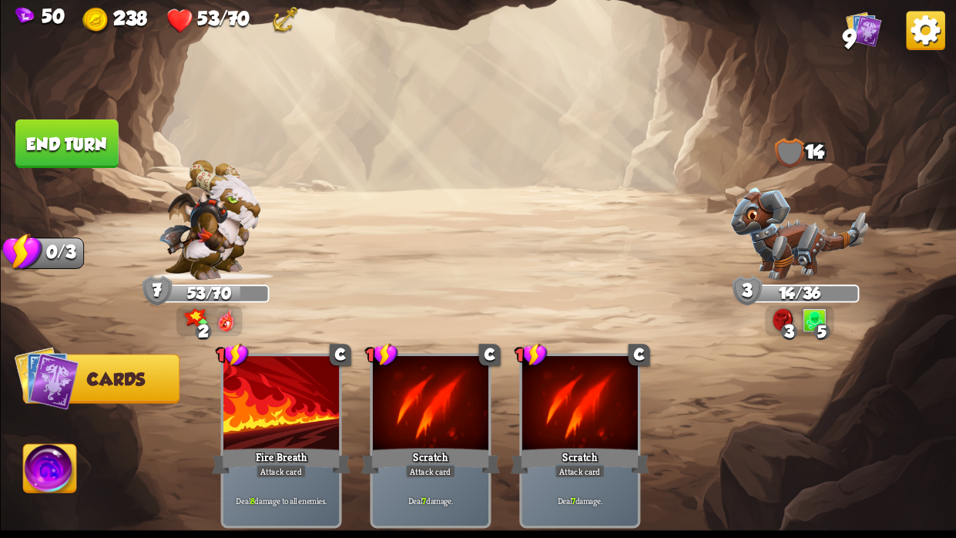
click at [42, 142] on button "End turn" at bounding box center [66, 143] width 103 height 49
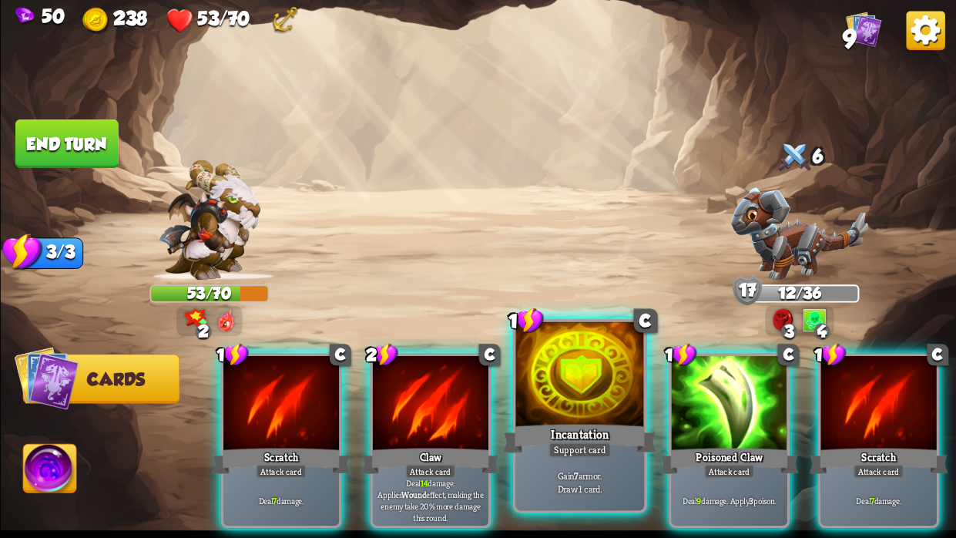
click at [600, 371] on div at bounding box center [579, 376] width 129 height 109
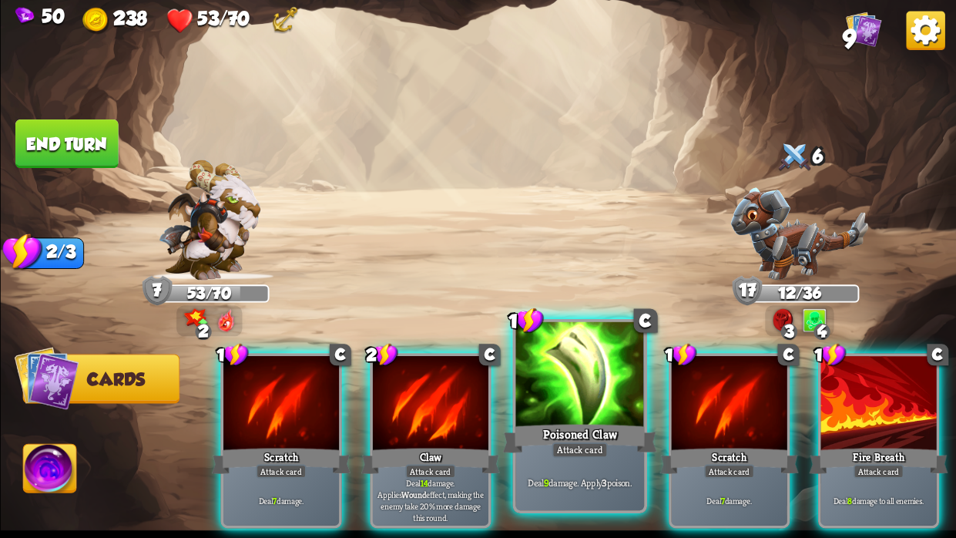
click at [584, 383] on div at bounding box center [579, 376] width 129 height 109
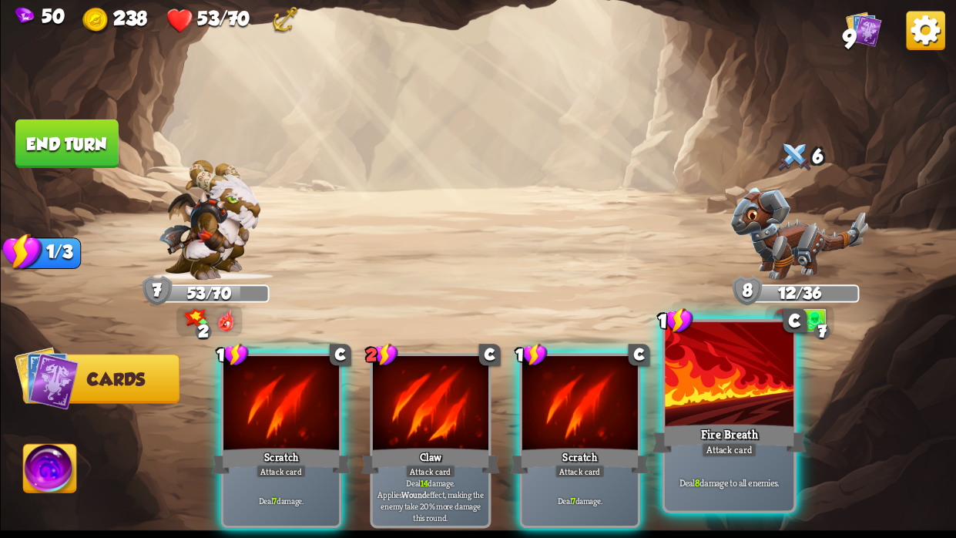
click at [695, 415] on div at bounding box center [729, 376] width 129 height 109
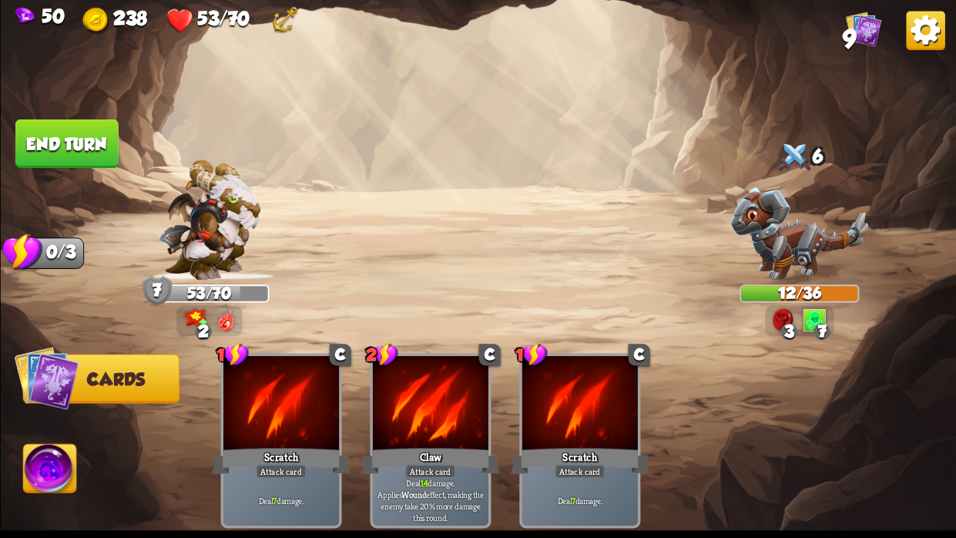
click at [55, 460] on img at bounding box center [49, 471] width 53 height 54
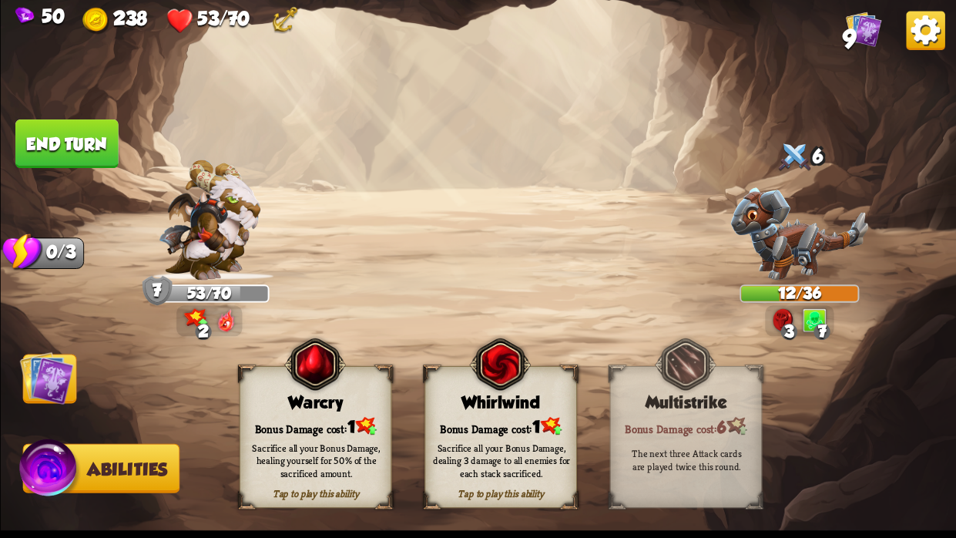
click at [57, 144] on button "End turn" at bounding box center [66, 143] width 103 height 49
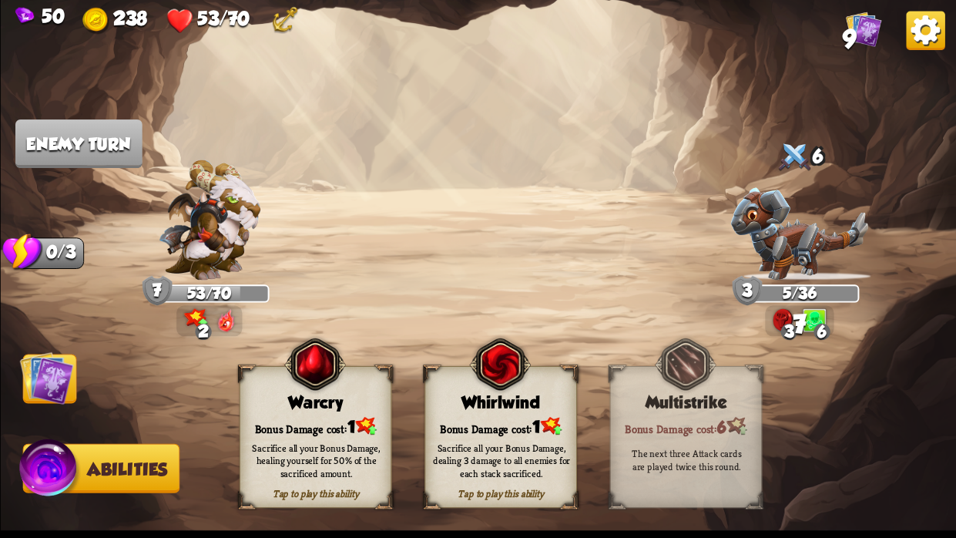
click at [518, 415] on div "Bonus Damage cost: 1" at bounding box center [500, 426] width 151 height 22
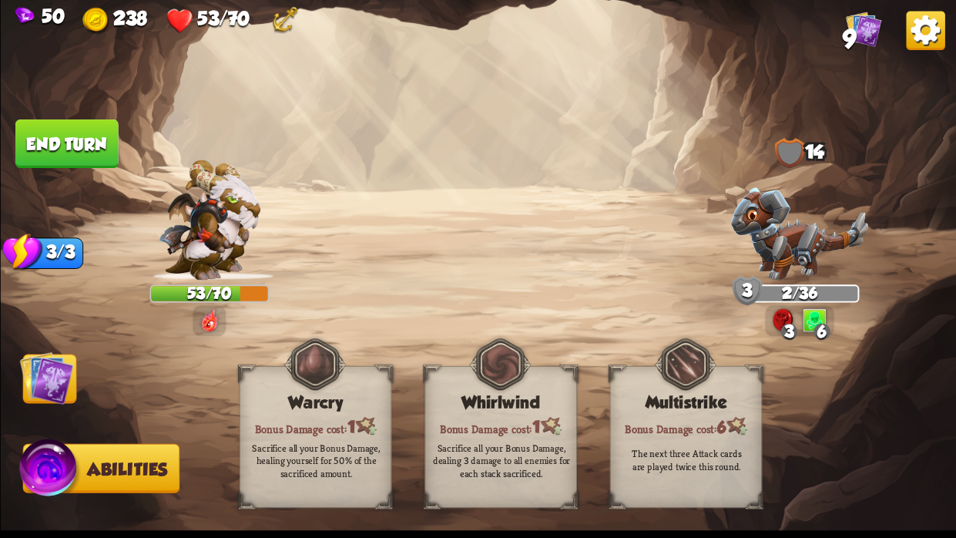
click at [94, 140] on button "End turn" at bounding box center [66, 143] width 103 height 49
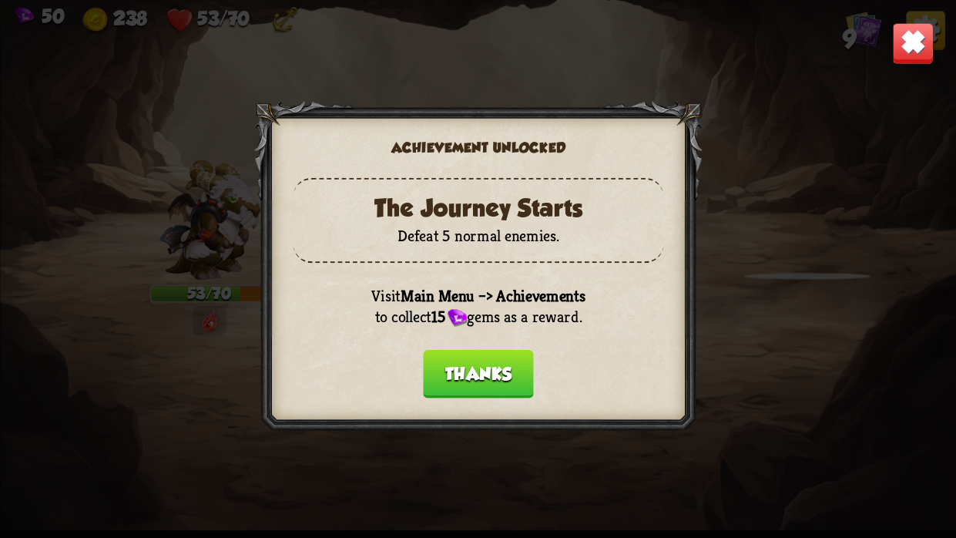
click at [478, 369] on button "Thanks" at bounding box center [478, 374] width 110 height 49
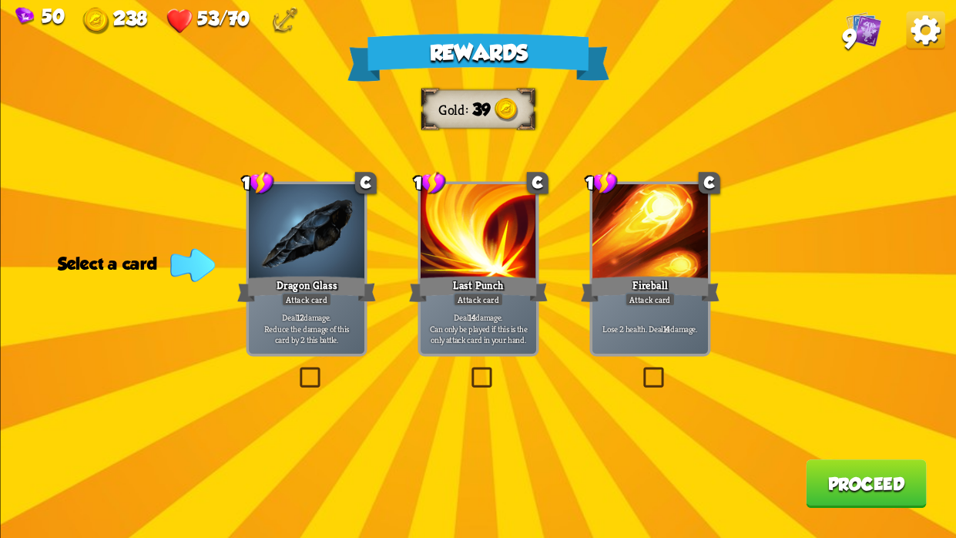
click at [639, 370] on label at bounding box center [639, 370] width 0 height 0
click at [0, 0] on input "checkbox" at bounding box center [0, 0] width 0 height 0
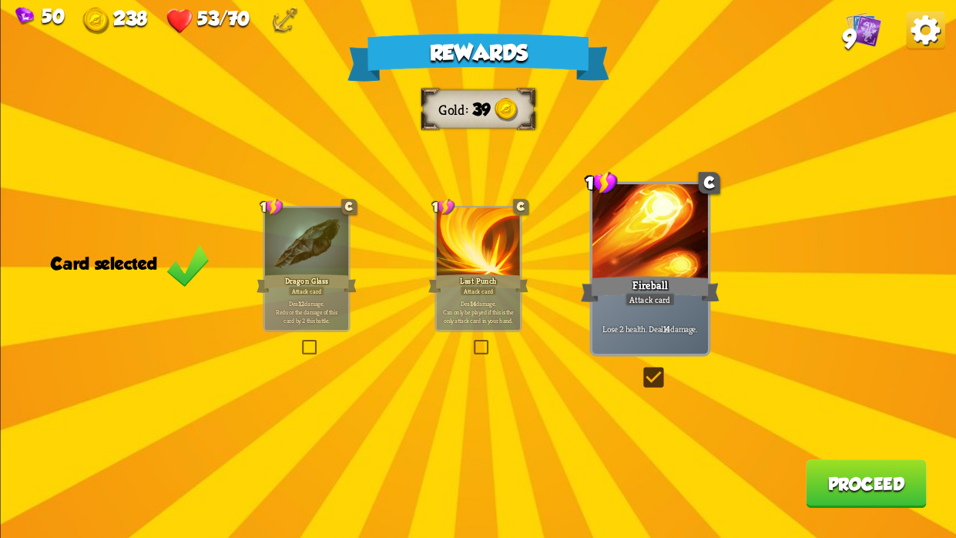
click at [827, 478] on button "Proceed" at bounding box center [866, 483] width 121 height 49
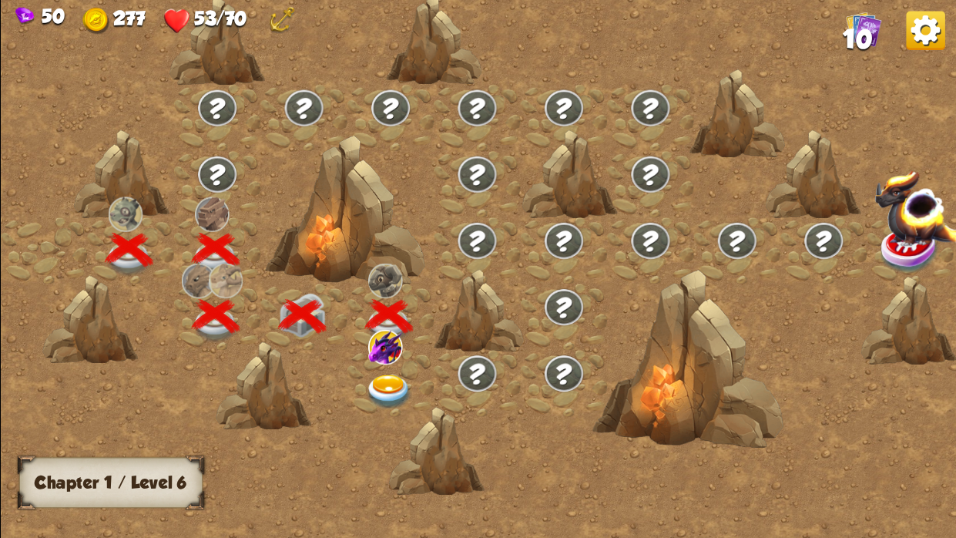
click at [389, 379] on img at bounding box center [388, 391] width 48 height 35
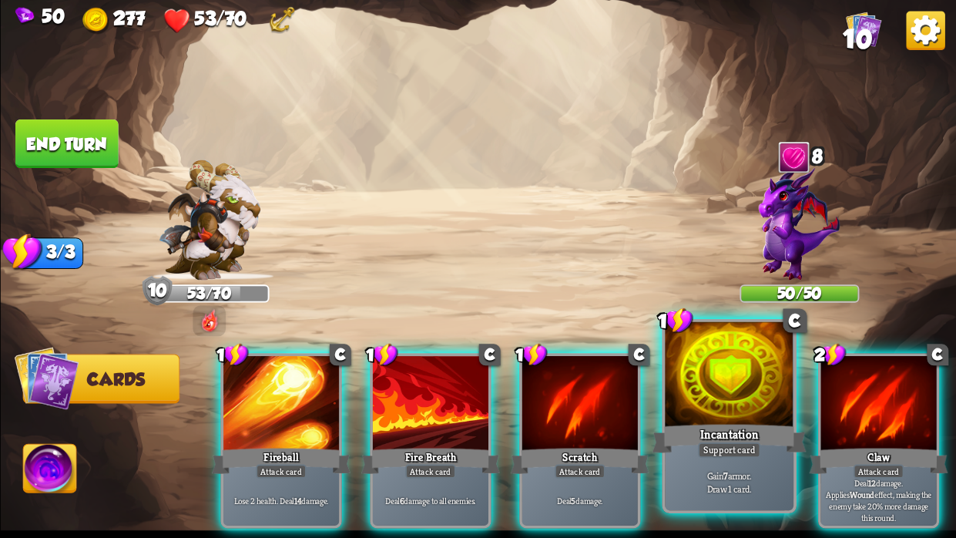
click at [696, 391] on div at bounding box center [729, 376] width 129 height 109
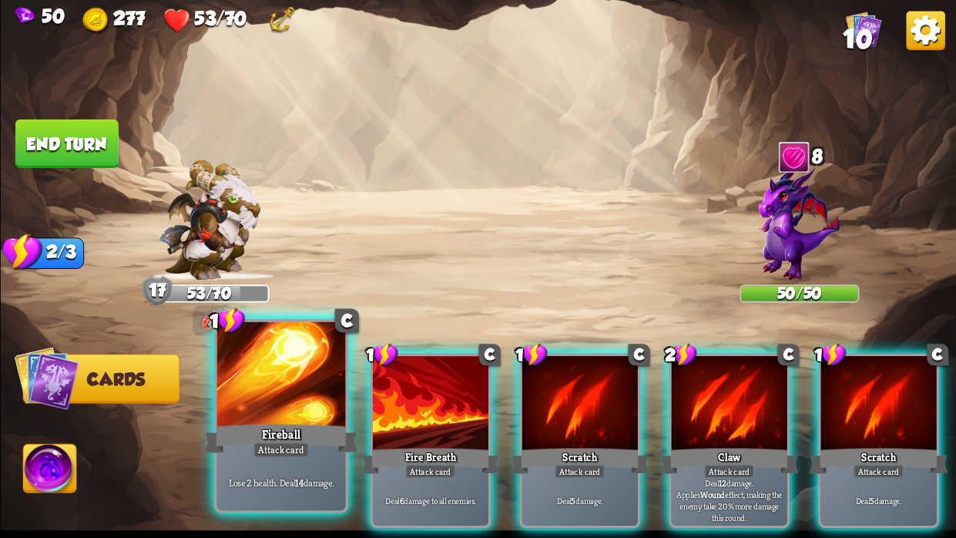
click at [283, 394] on div at bounding box center [280, 376] width 129 height 109
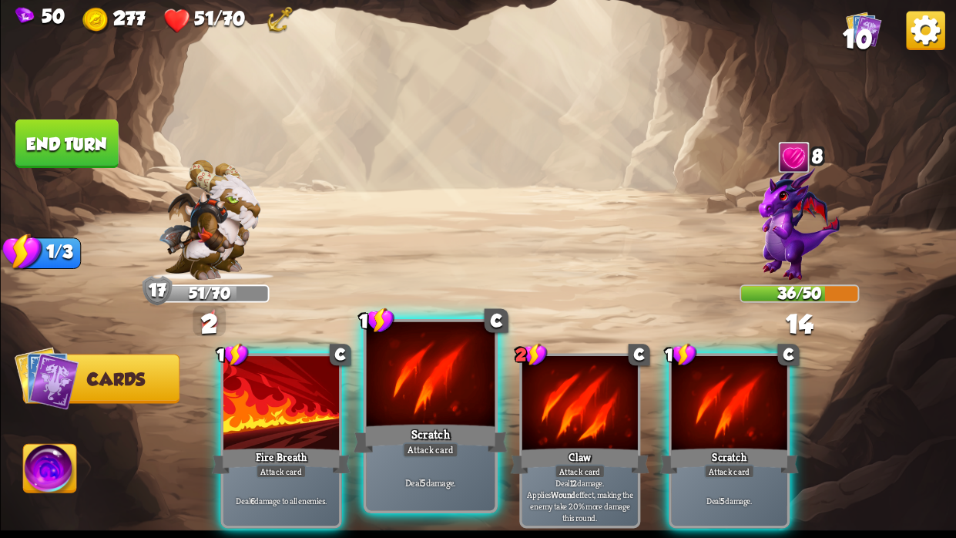
click at [421, 398] on div at bounding box center [430, 376] width 129 height 109
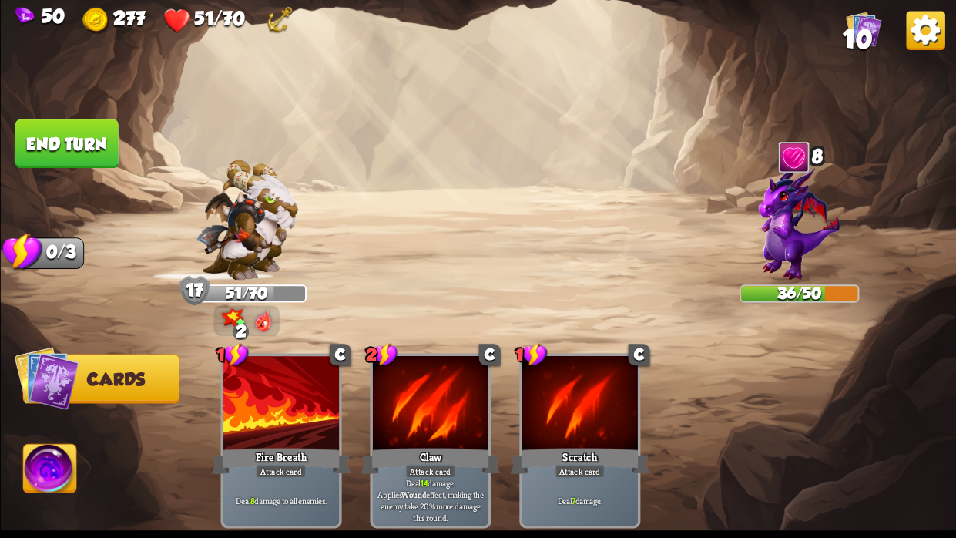
click at [69, 152] on button "End turn" at bounding box center [66, 143] width 103 height 49
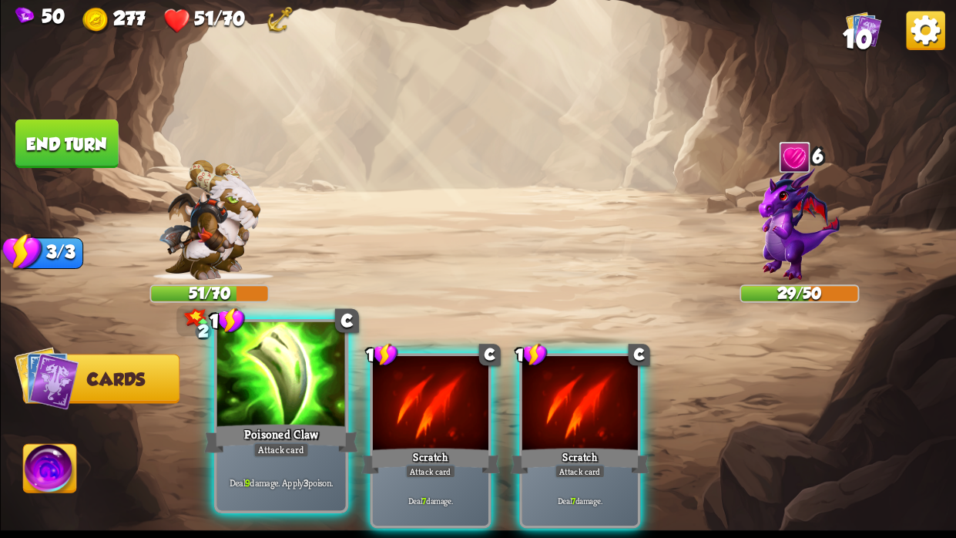
click at [297, 399] on div at bounding box center [280, 376] width 129 height 109
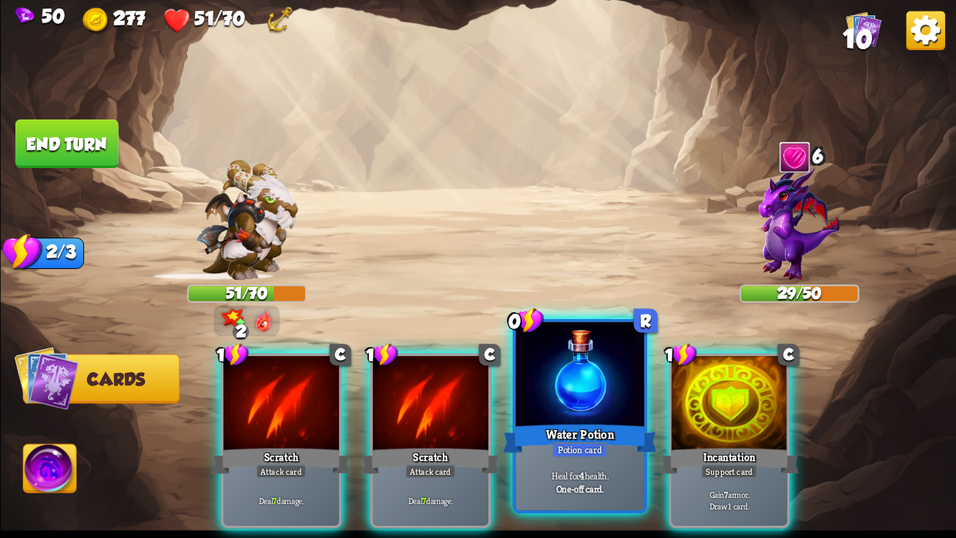
click at [586, 397] on div at bounding box center [579, 376] width 129 height 109
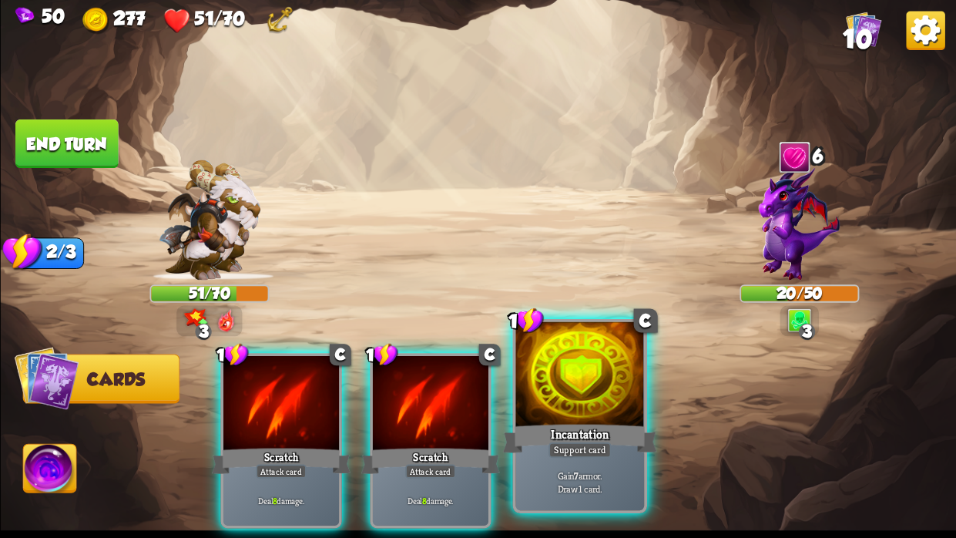
click at [553, 395] on div at bounding box center [579, 376] width 129 height 109
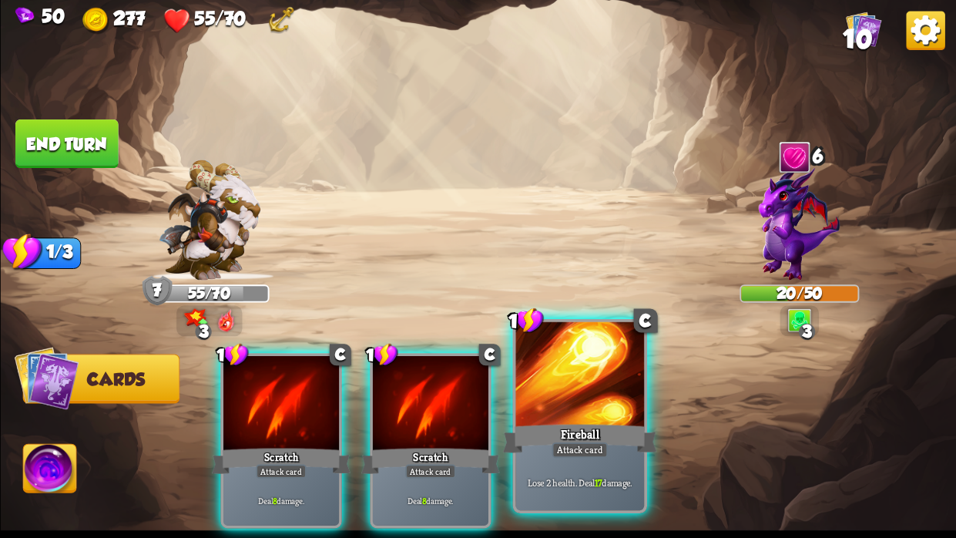
click at [552, 393] on div at bounding box center [579, 376] width 129 height 109
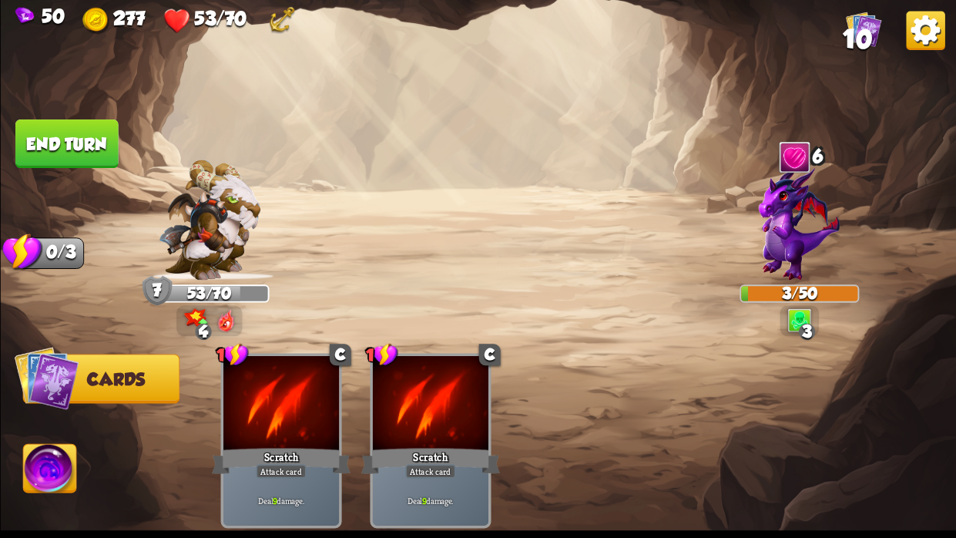
click at [56, 131] on button "End turn" at bounding box center [66, 143] width 103 height 49
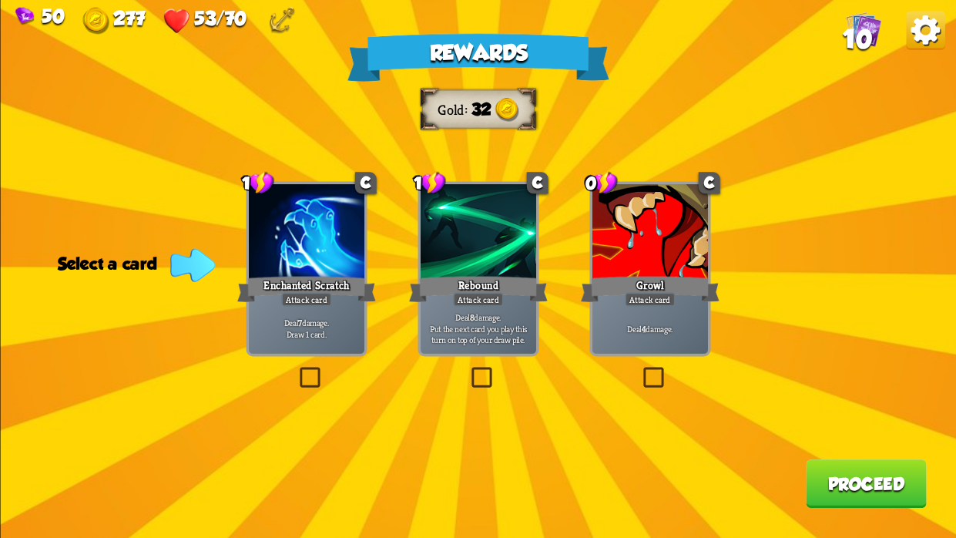
click at [639, 370] on label at bounding box center [639, 370] width 0 height 0
click at [0, 0] on input "checkbox" at bounding box center [0, 0] width 0 height 0
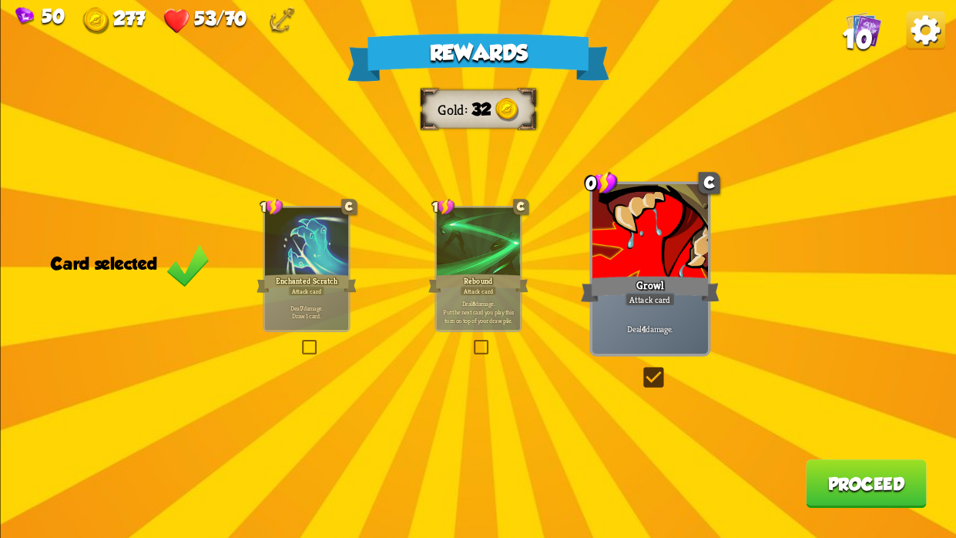
click at [840, 478] on button "Proceed" at bounding box center [866, 483] width 121 height 49
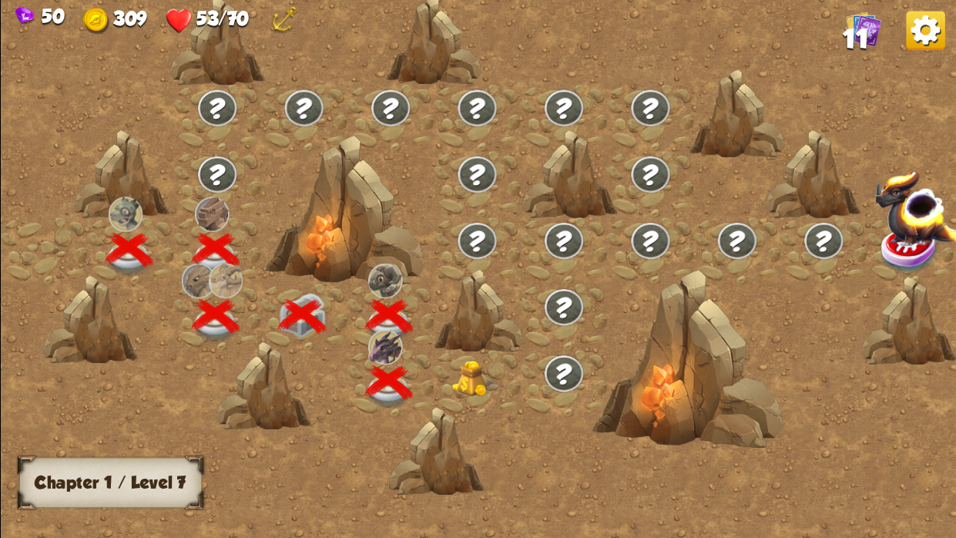
click at [474, 383] on img at bounding box center [475, 379] width 48 height 36
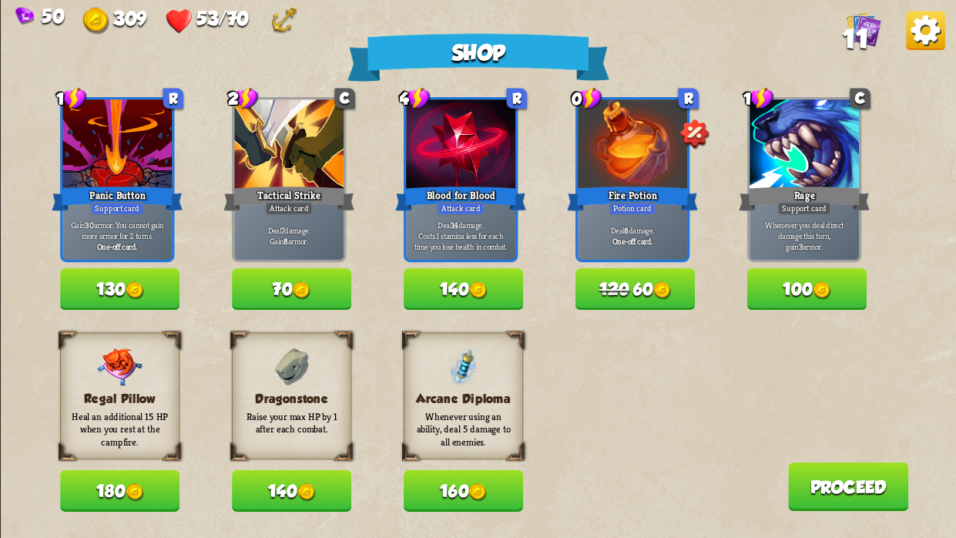
click at [116, 481] on button "180" at bounding box center [119, 491] width 119 height 42
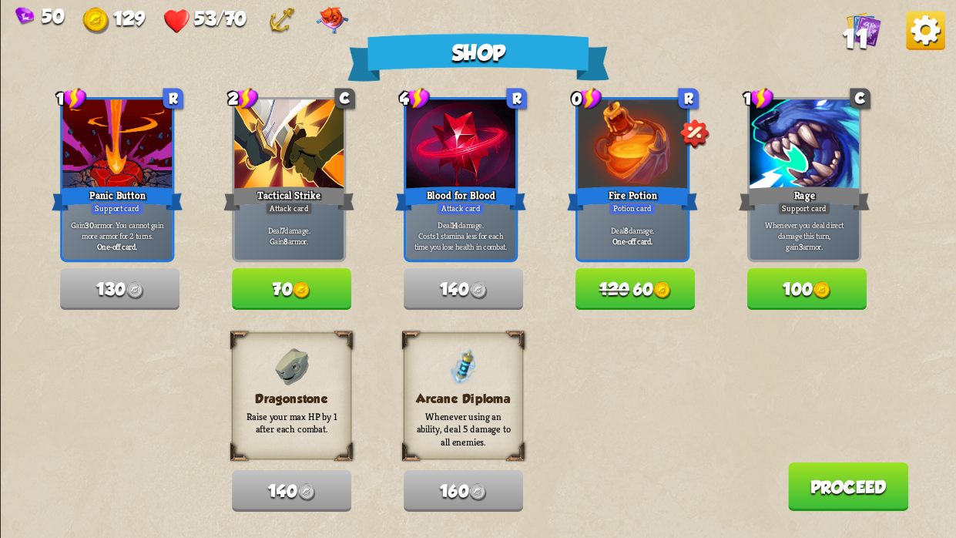
click at [630, 292] on button "120 60" at bounding box center [634, 289] width 119 height 42
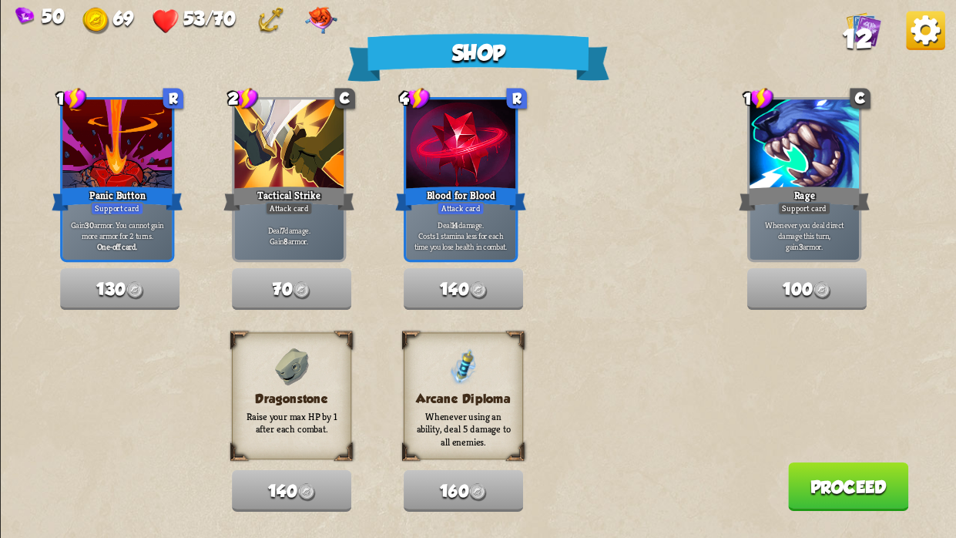
click at [822, 492] on button "Proceed" at bounding box center [847, 486] width 121 height 49
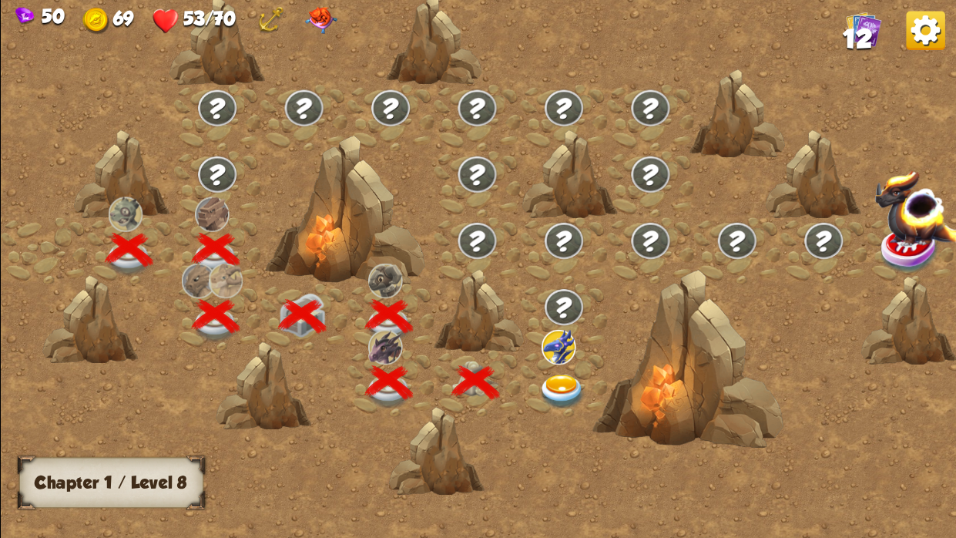
click at [562, 383] on img at bounding box center [562, 391] width 48 height 35
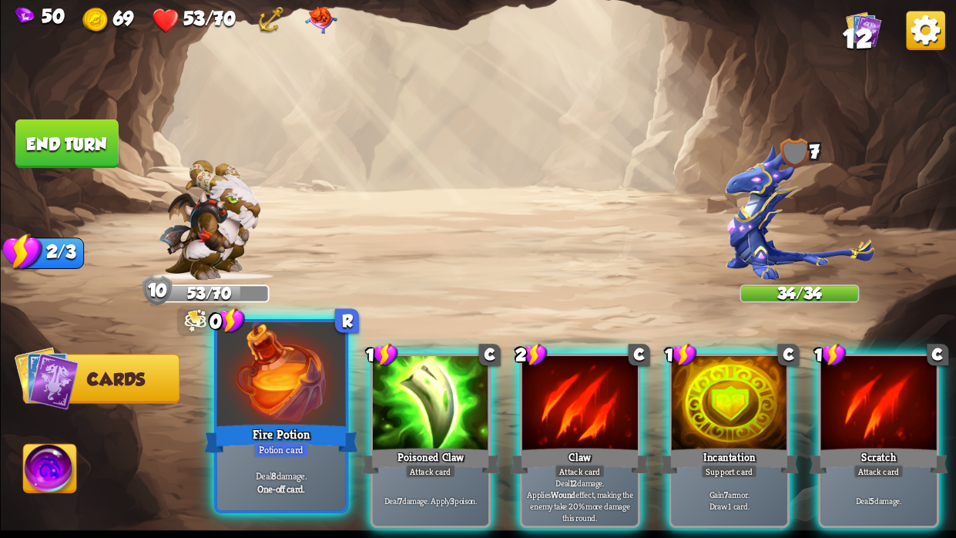
click at [284, 411] on div at bounding box center [280, 376] width 129 height 109
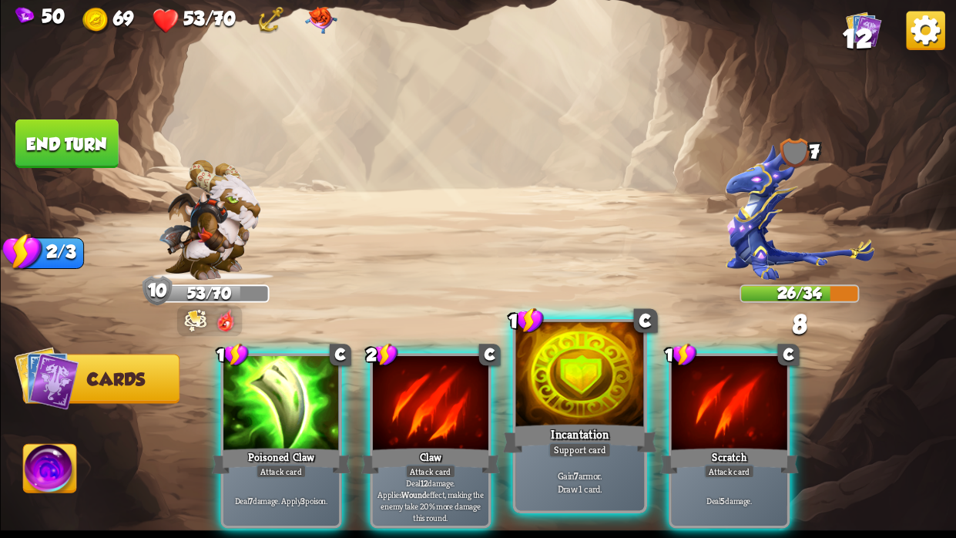
click at [570, 407] on div at bounding box center [579, 376] width 129 height 109
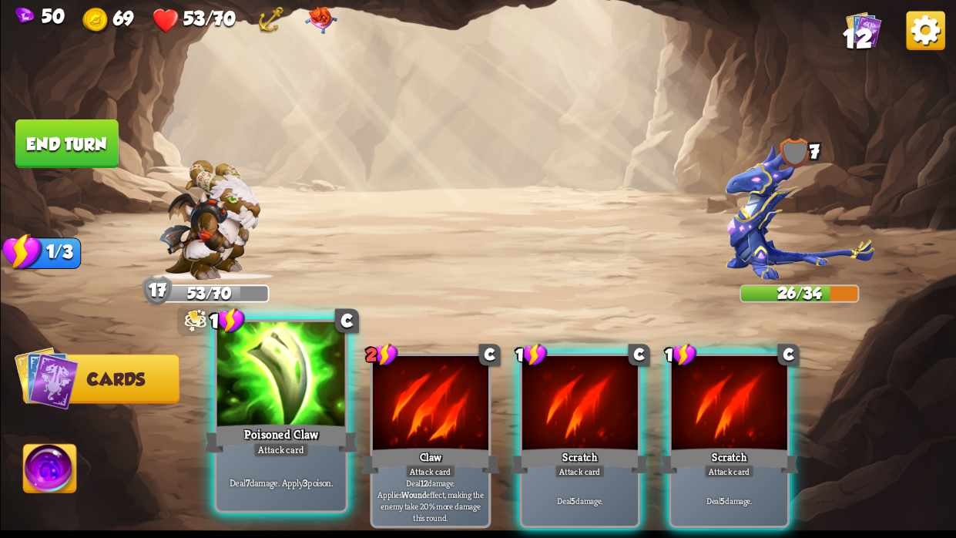
click at [300, 397] on div at bounding box center [280, 376] width 129 height 109
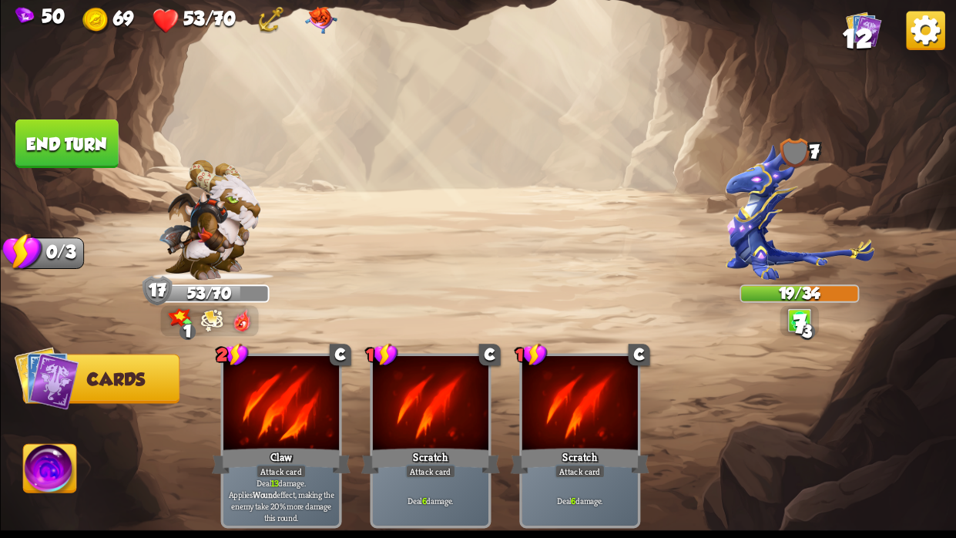
click at [39, 136] on button "End turn" at bounding box center [66, 143] width 103 height 49
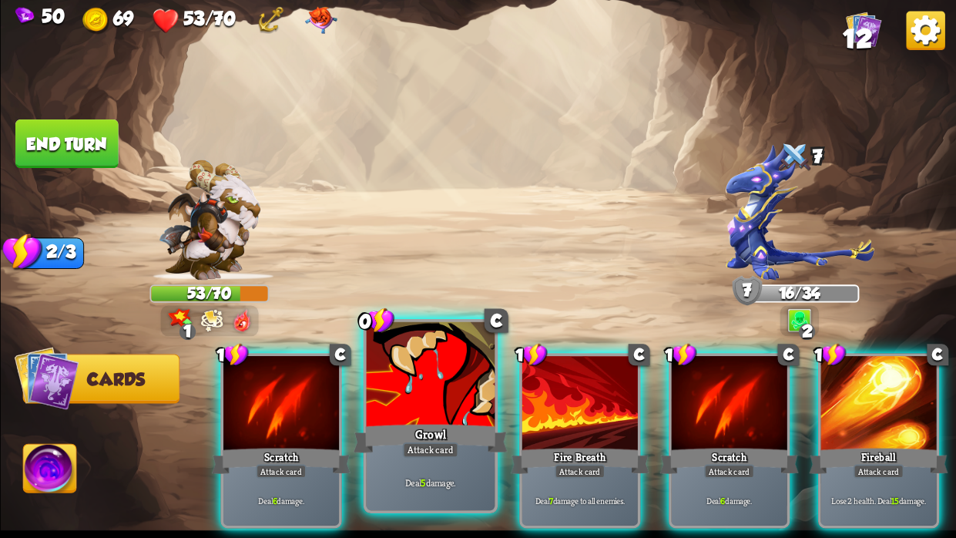
click at [436, 420] on div at bounding box center [430, 376] width 129 height 109
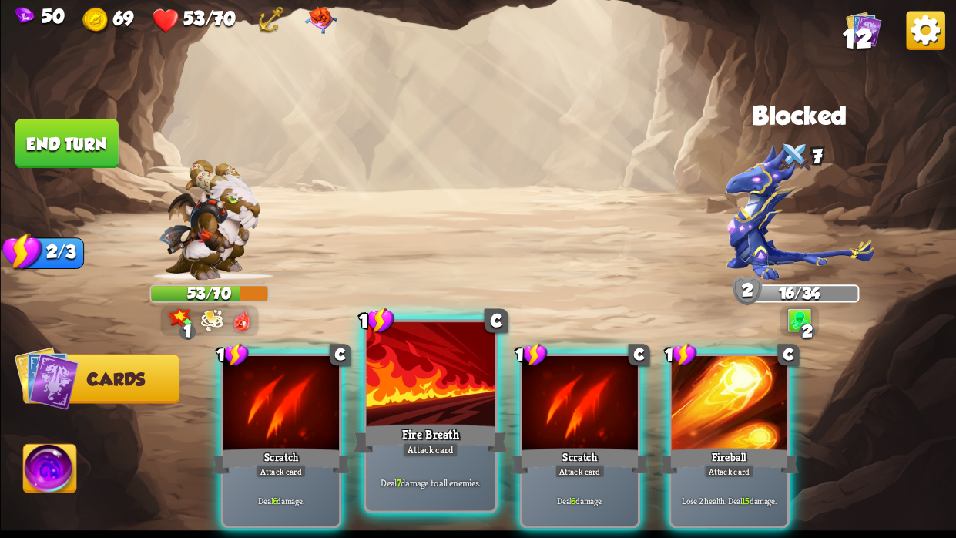
click at [416, 409] on div at bounding box center [430, 376] width 129 height 109
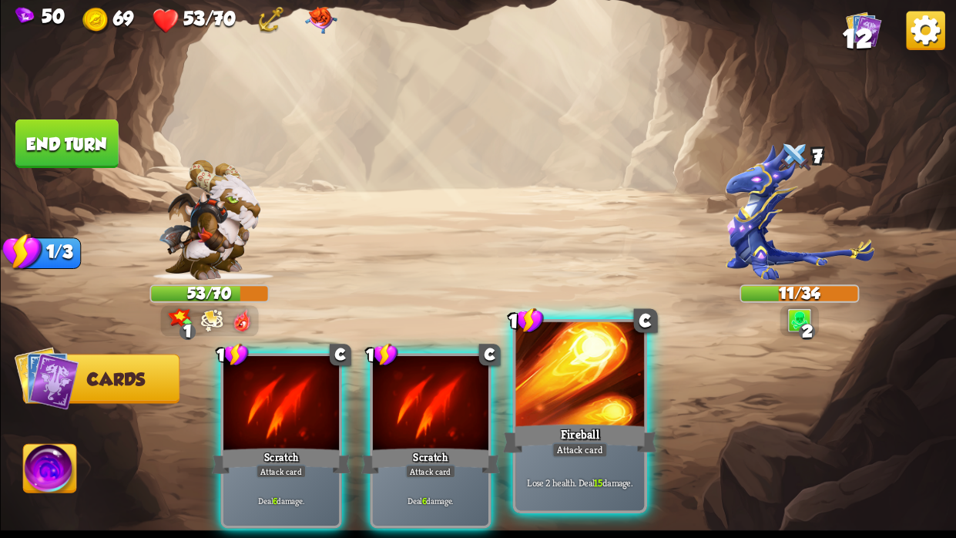
click at [583, 394] on div at bounding box center [579, 376] width 129 height 109
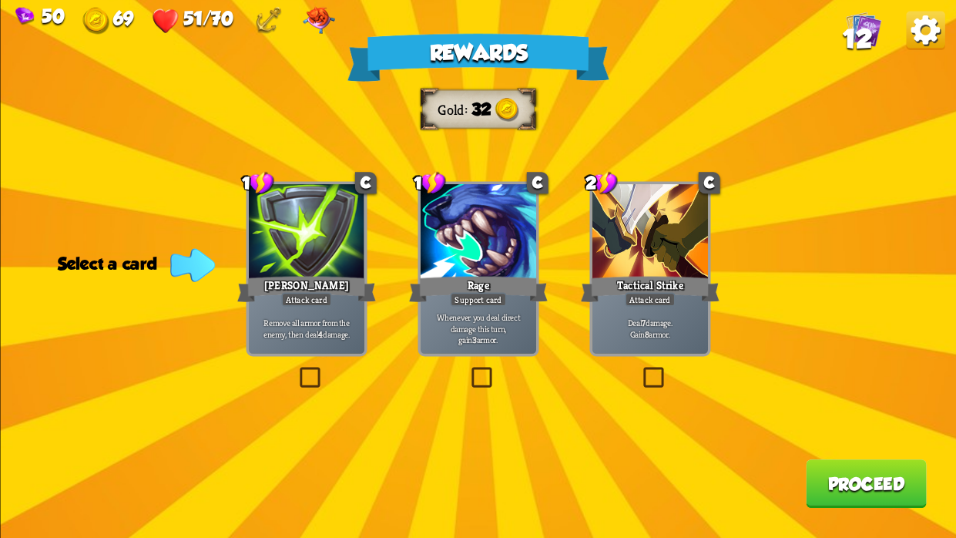
click at [296, 370] on label at bounding box center [296, 370] width 0 height 0
click at [0, 0] on input "checkbox" at bounding box center [0, 0] width 0 height 0
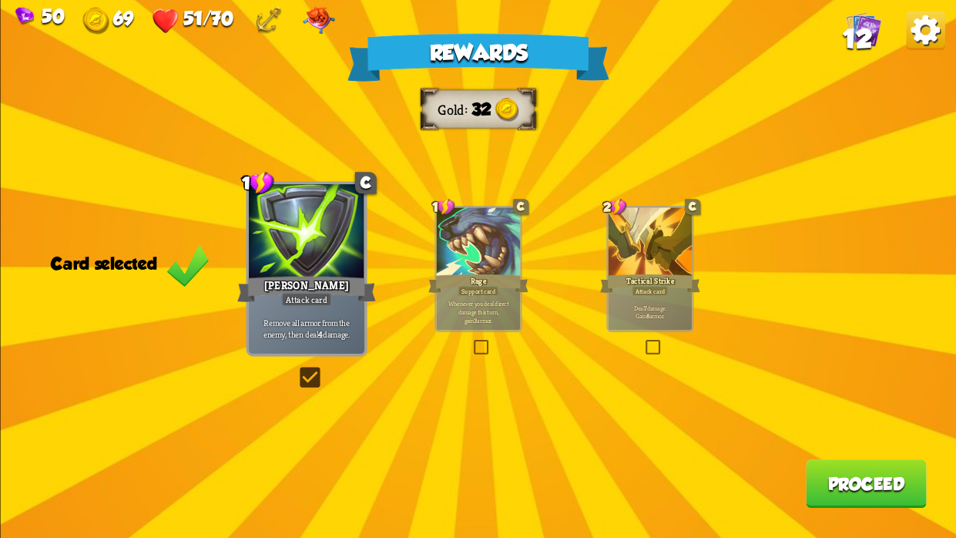
click at [881, 471] on button "Proceed" at bounding box center [866, 483] width 121 height 49
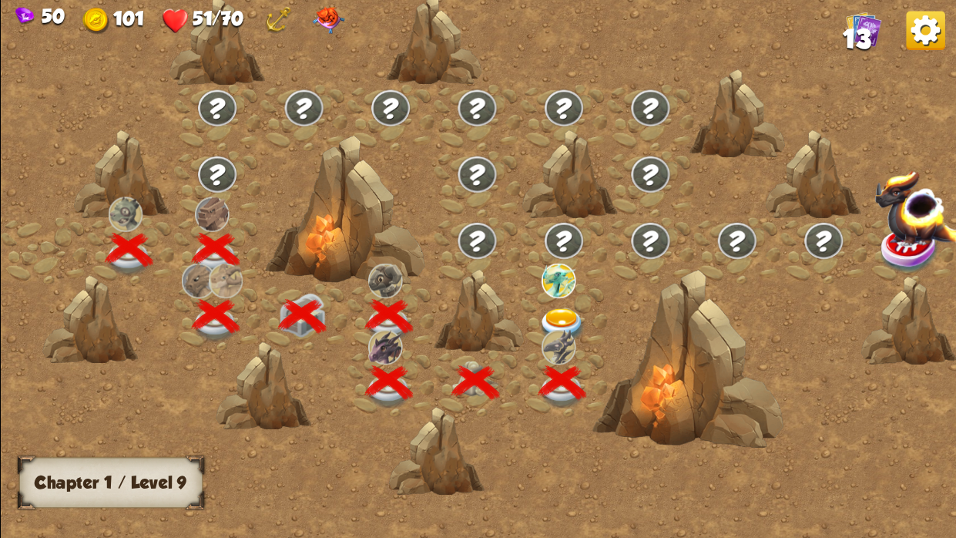
click at [565, 310] on img at bounding box center [562, 325] width 48 height 35
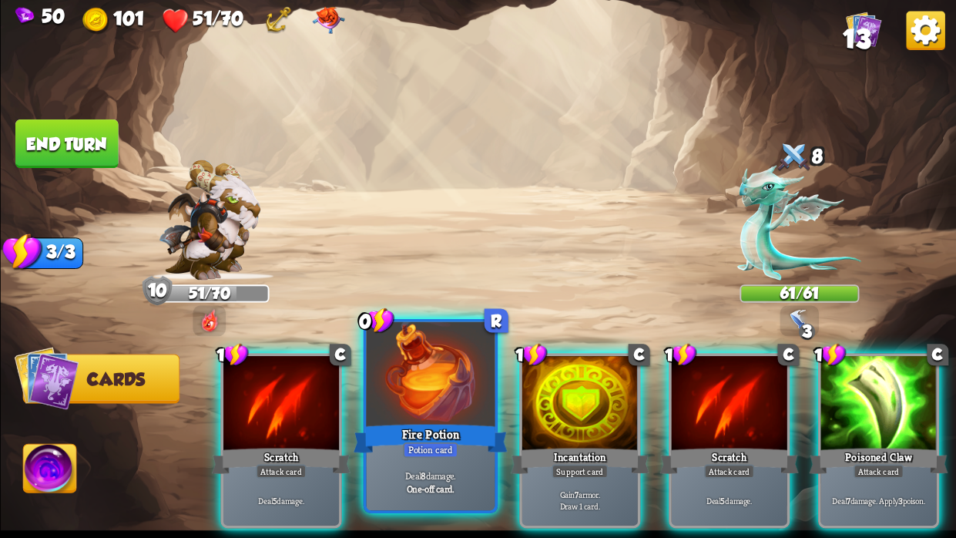
click at [433, 400] on div at bounding box center [430, 376] width 129 height 109
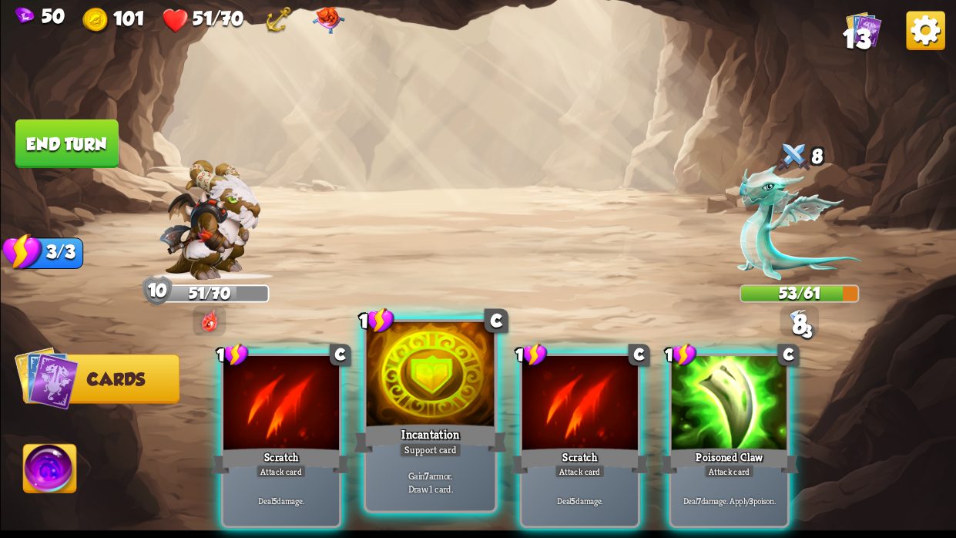
click at [418, 400] on div at bounding box center [430, 376] width 129 height 109
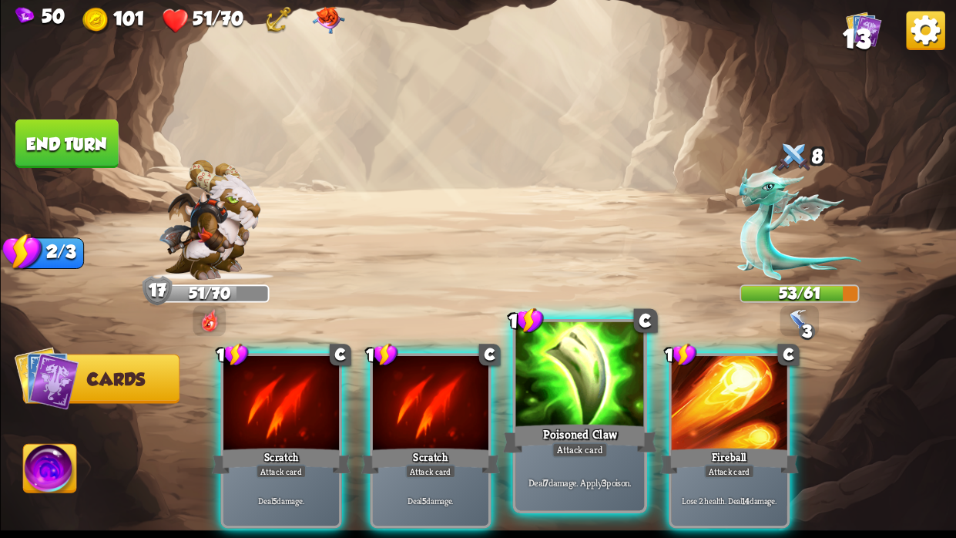
click at [555, 388] on div at bounding box center [579, 376] width 129 height 109
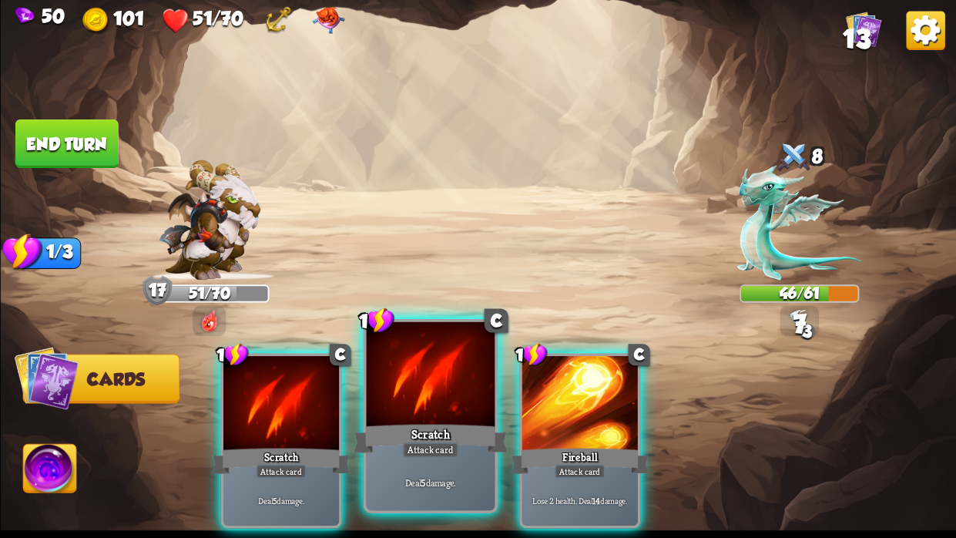
click at [468, 384] on div at bounding box center [430, 376] width 129 height 109
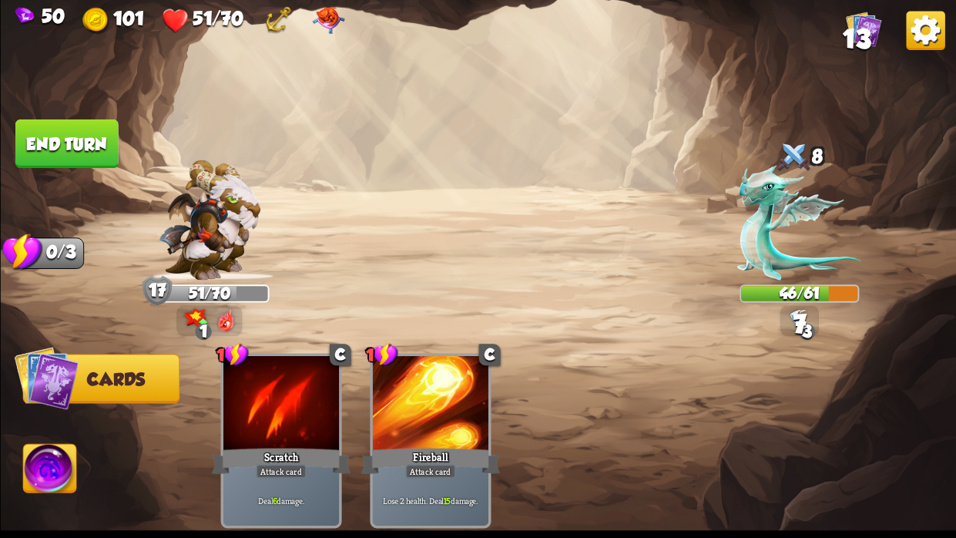
click at [60, 139] on button "End turn" at bounding box center [66, 143] width 103 height 49
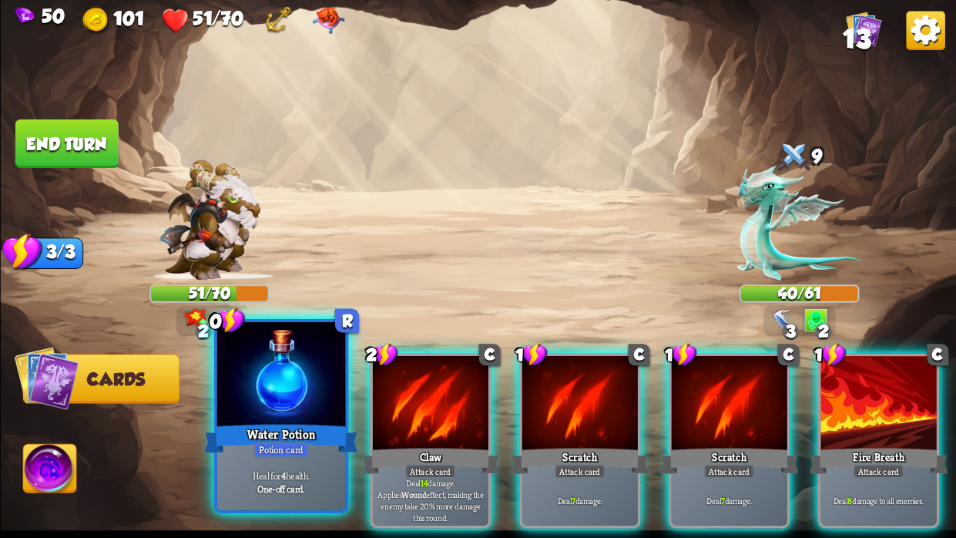
click at [277, 438] on div "Water Potion" at bounding box center [281, 438] width 154 height 35
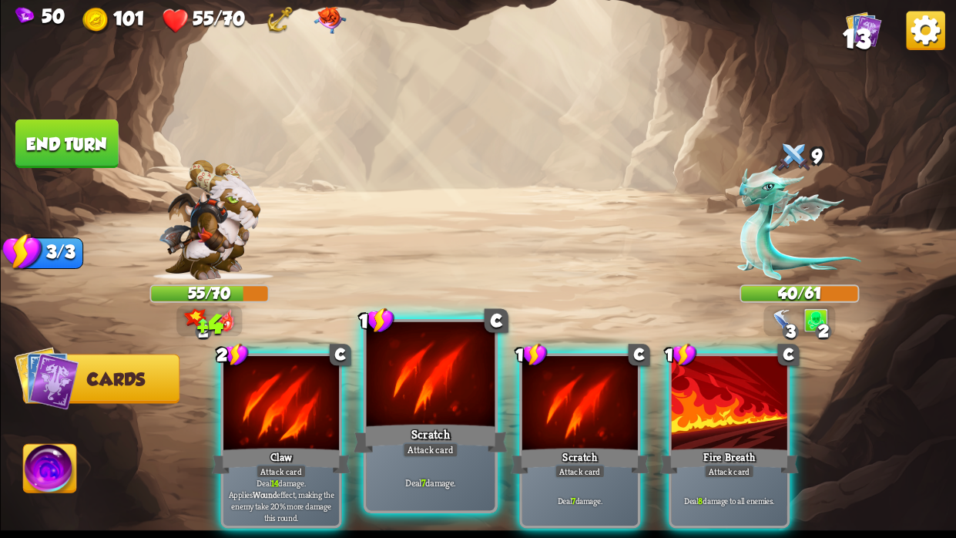
click at [437, 414] on div at bounding box center [430, 376] width 129 height 109
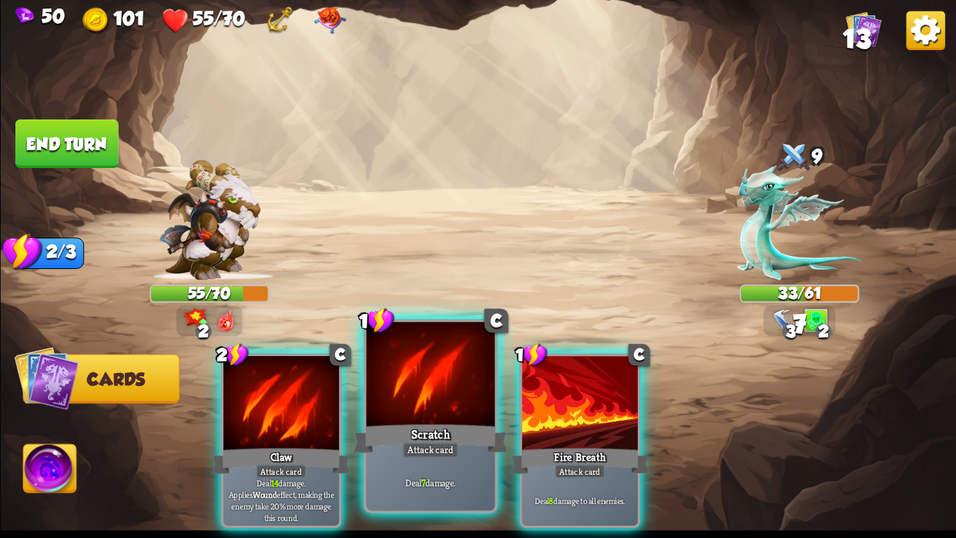
click at [421, 416] on div at bounding box center [430, 376] width 129 height 109
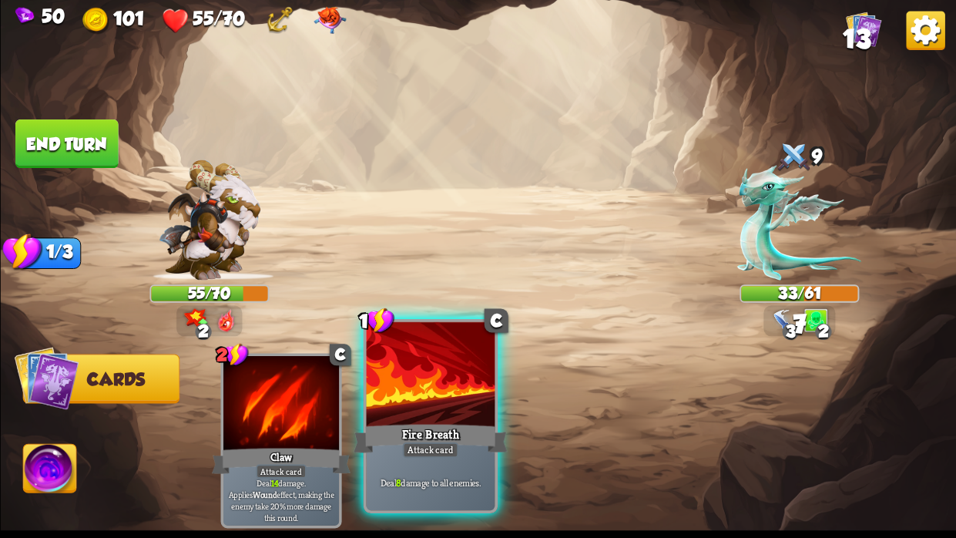
click at [425, 414] on div at bounding box center [430, 376] width 129 height 109
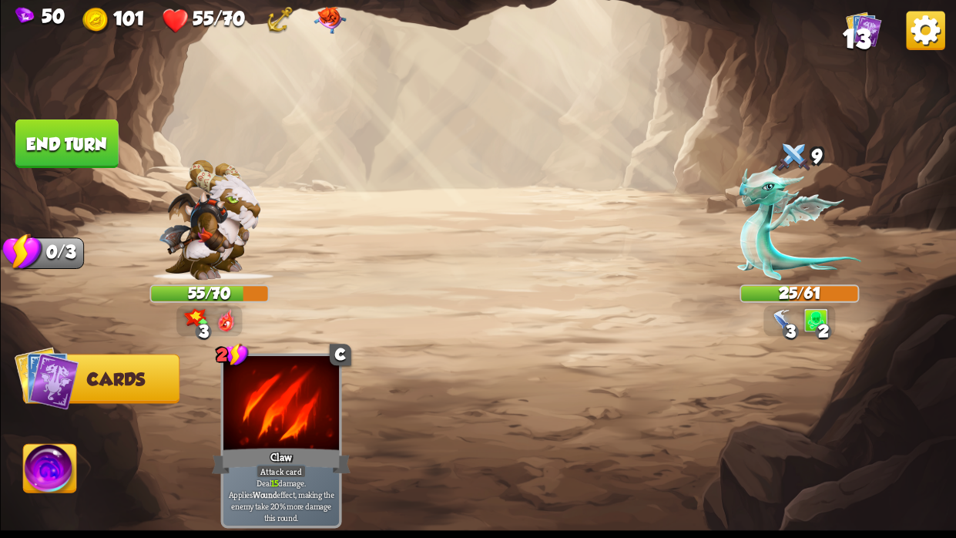
click at [95, 126] on button "End turn" at bounding box center [66, 143] width 103 height 49
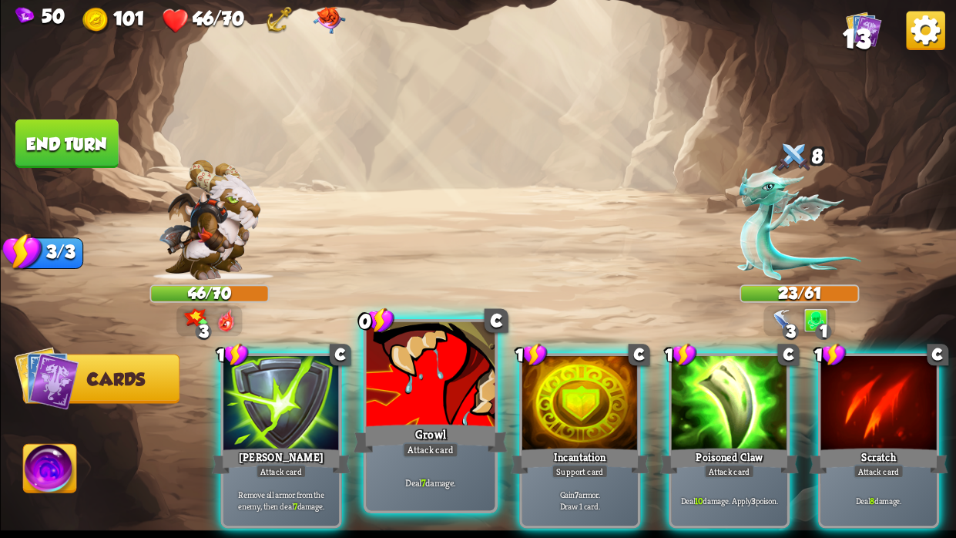
click at [431, 393] on div at bounding box center [430, 376] width 129 height 109
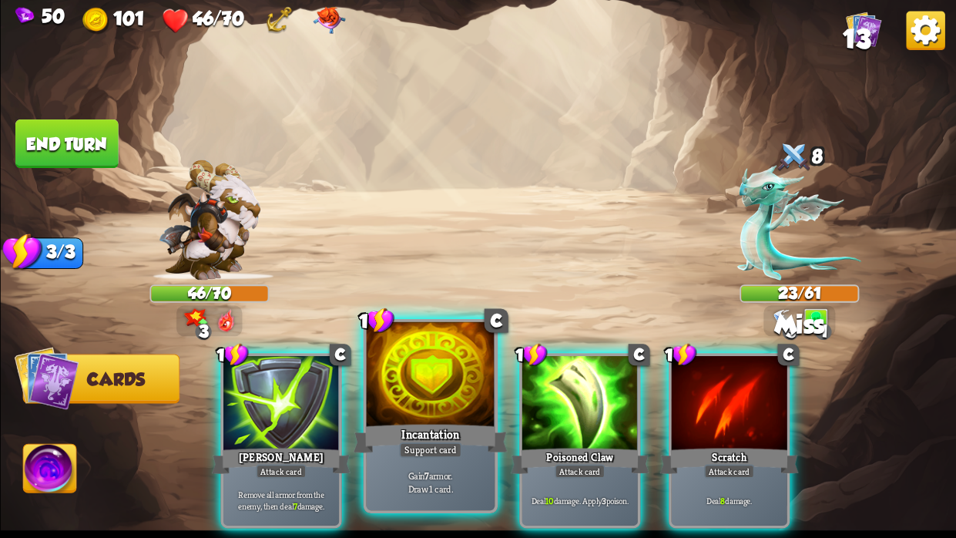
click at [431, 391] on div at bounding box center [430, 376] width 129 height 109
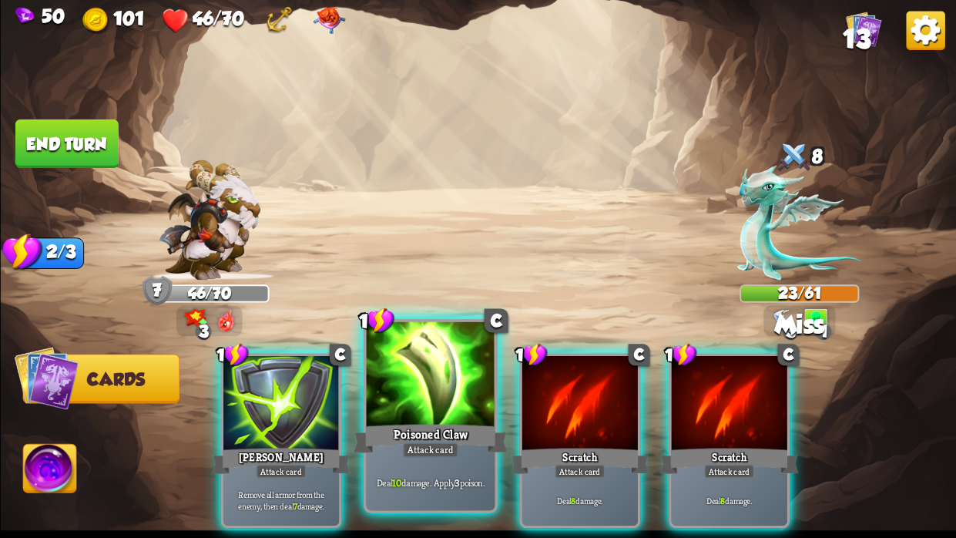
click at [428, 394] on div at bounding box center [430, 376] width 129 height 109
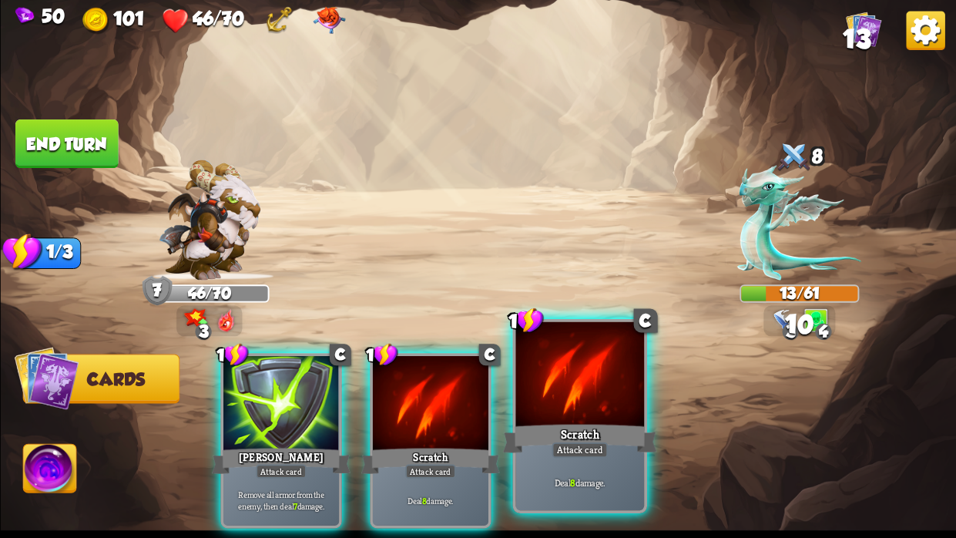
click at [565, 397] on div at bounding box center [579, 376] width 129 height 109
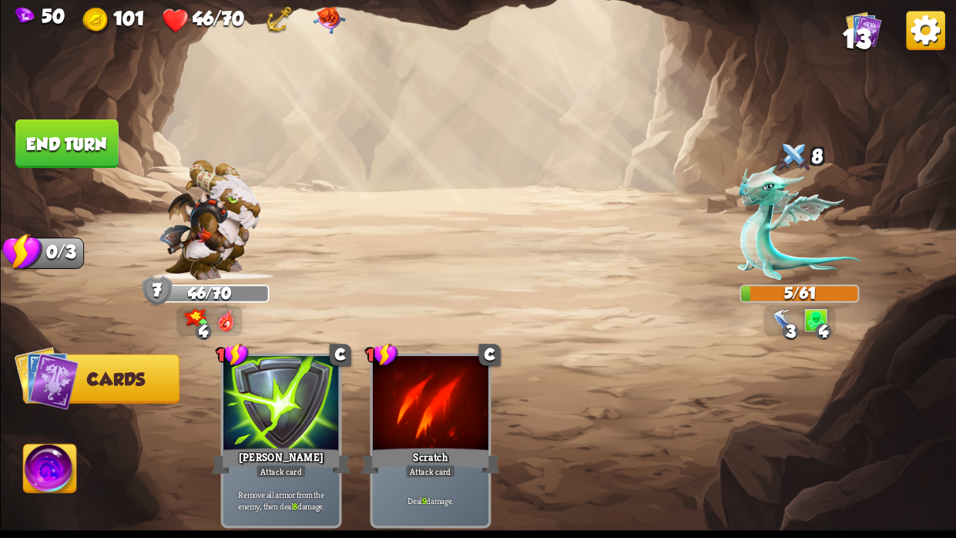
click at [54, 132] on button "End turn" at bounding box center [66, 143] width 103 height 49
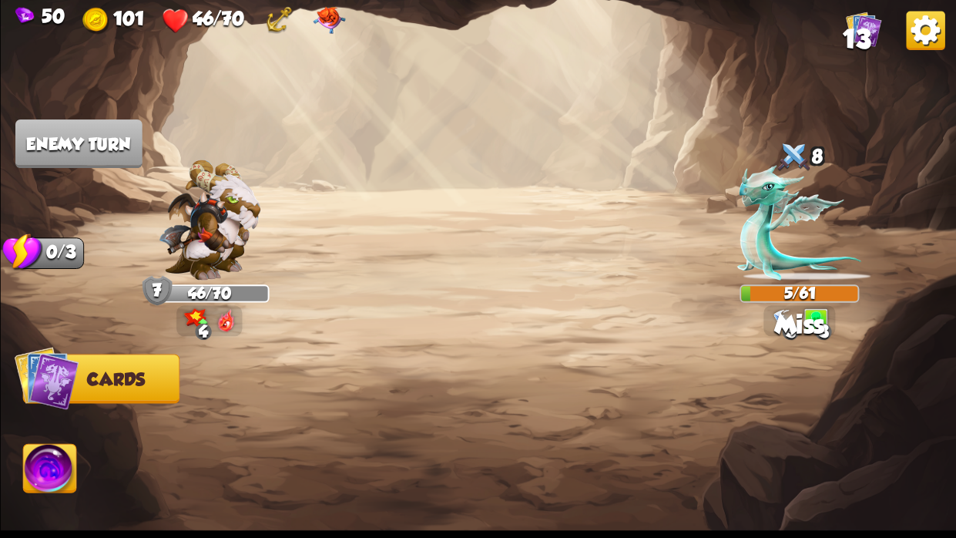
click at [59, 475] on img at bounding box center [49, 471] width 53 height 54
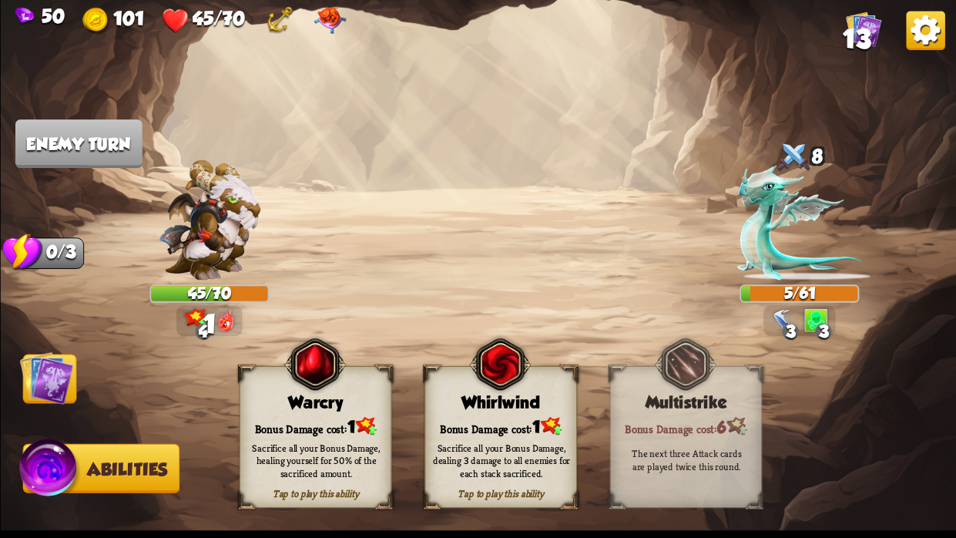
click at [492, 414] on div "Tap to play this ability Whirlwind Bonus Damage cost: 1 Sacrifice all your Bonu…" at bounding box center [500, 437] width 153 height 142
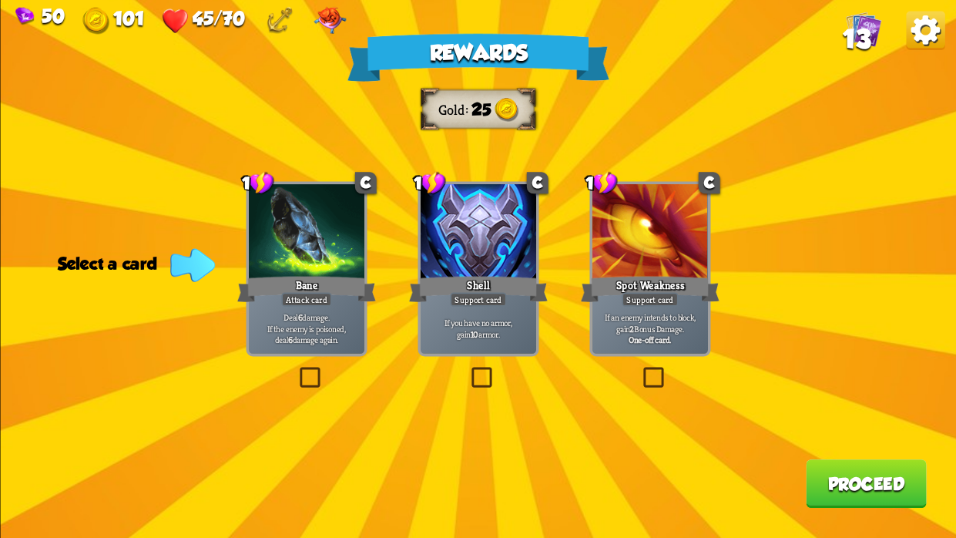
click at [468, 370] on label at bounding box center [468, 370] width 0 height 0
click at [0, 0] on input "checkbox" at bounding box center [0, 0] width 0 height 0
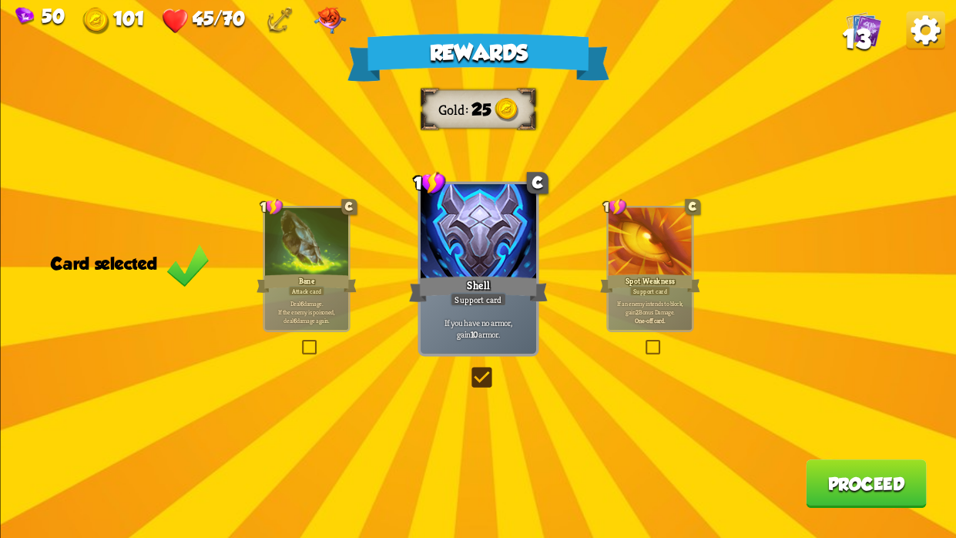
click at [854, 492] on button "Proceed" at bounding box center [866, 483] width 121 height 49
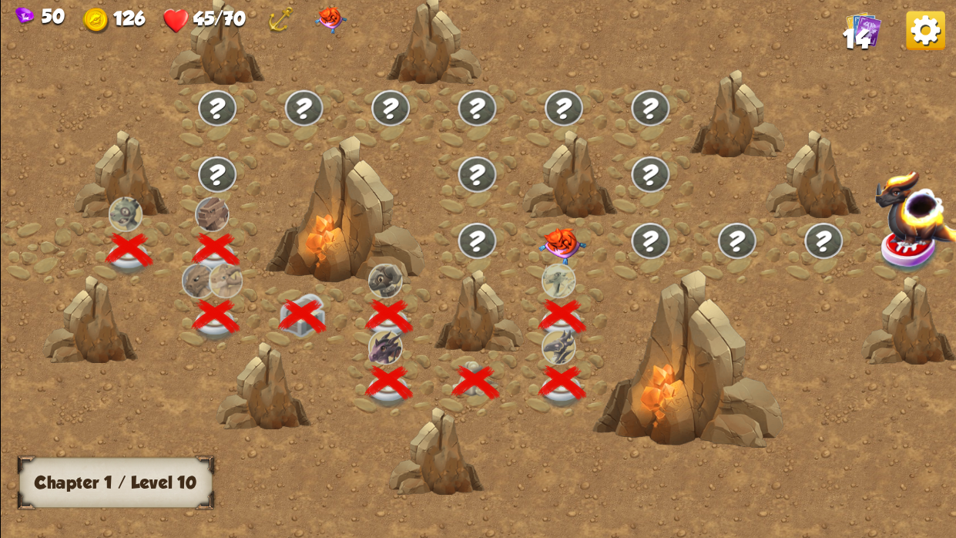
click at [566, 244] on img at bounding box center [562, 245] width 48 height 37
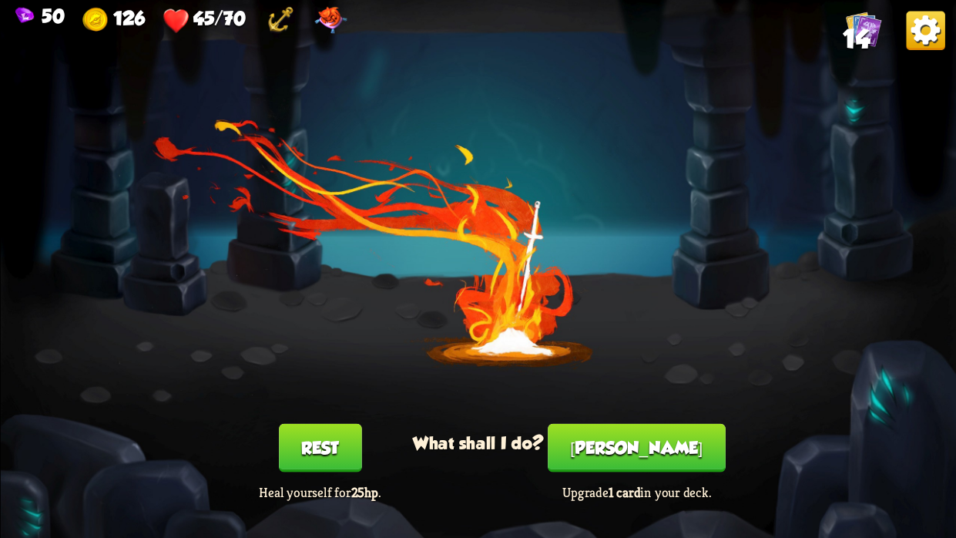
click at [636, 441] on button "[PERSON_NAME]" at bounding box center [637, 448] width 178 height 49
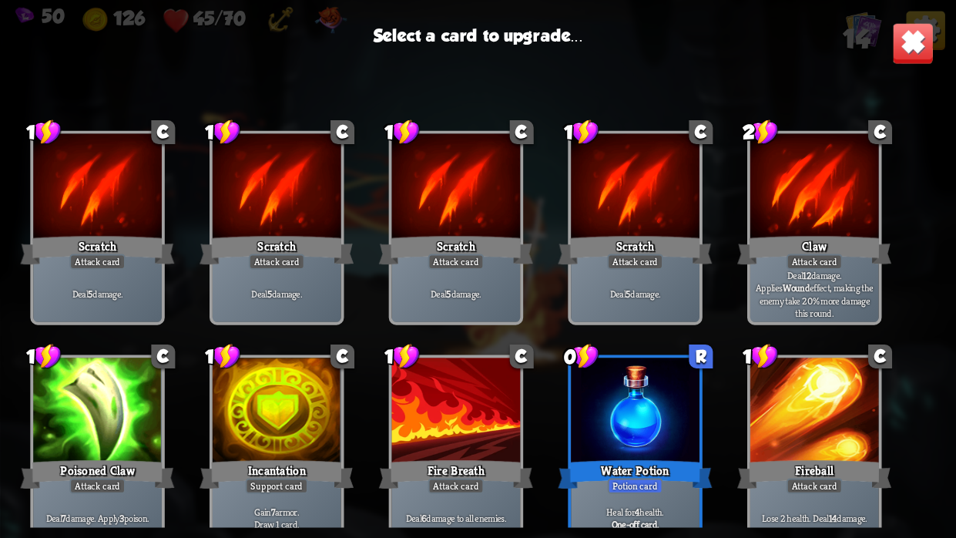
click at [625, 206] on div at bounding box center [635, 188] width 129 height 109
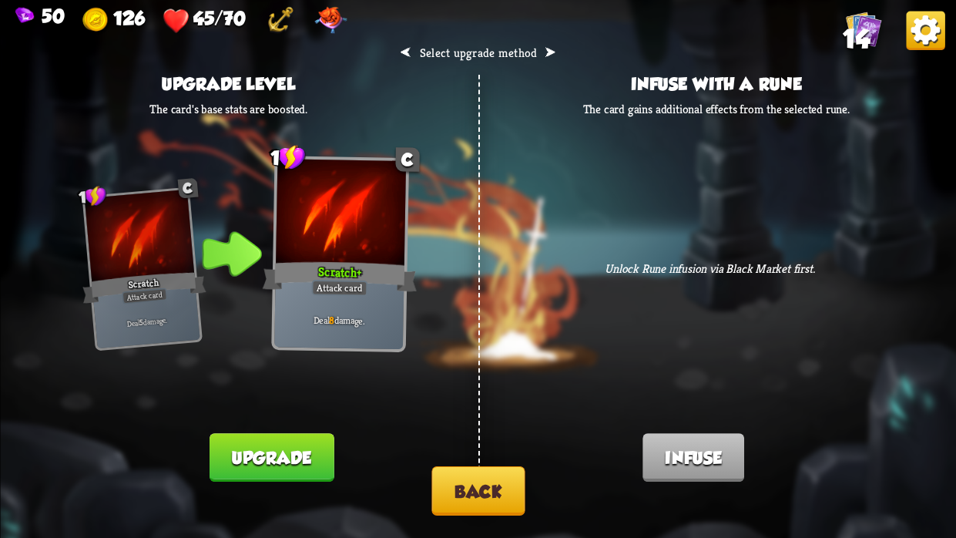
click at [457, 485] on button "Back" at bounding box center [477, 490] width 93 height 49
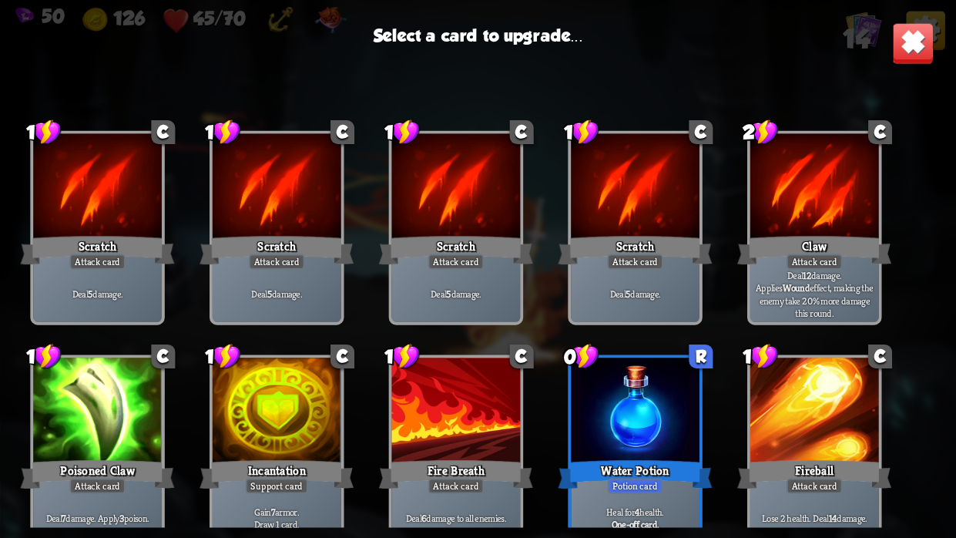
click at [917, 30] on img at bounding box center [913, 43] width 42 height 42
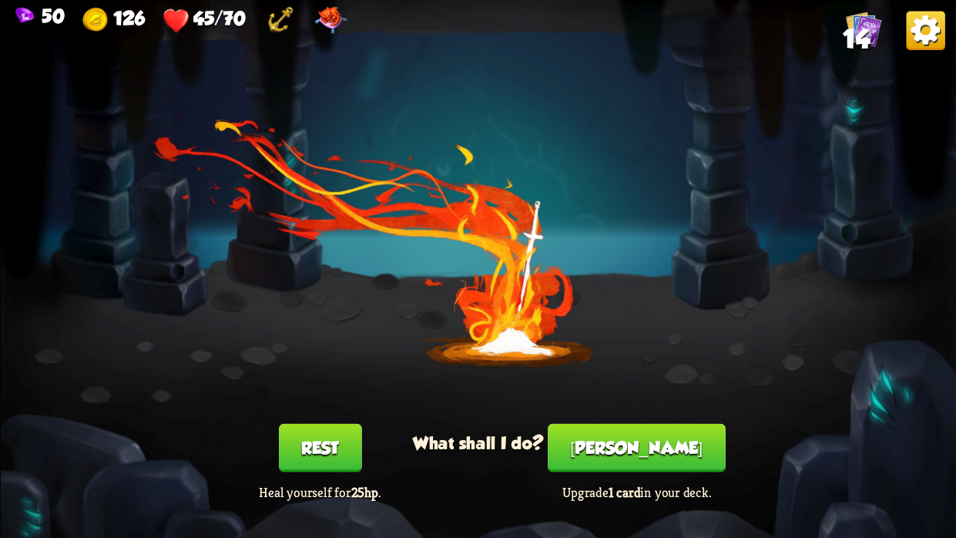
click at [313, 448] on button "Rest" at bounding box center [319, 448] width 83 height 49
